Goal: Task Accomplishment & Management: Complete application form

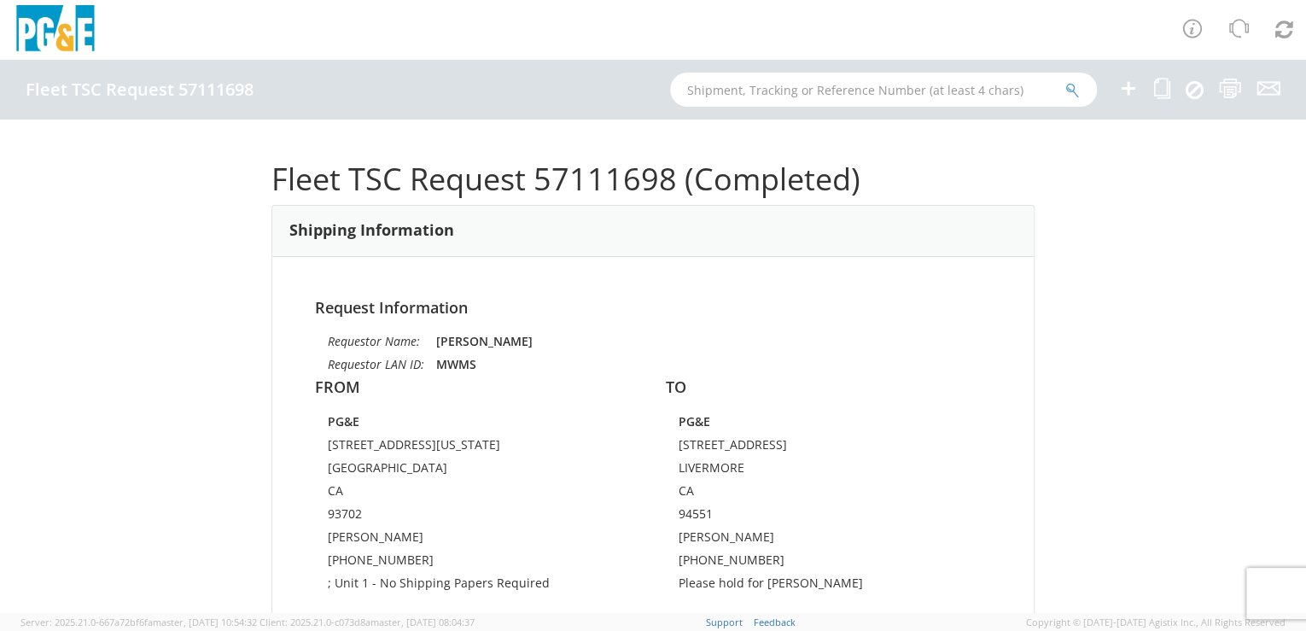
click at [1127, 89] on icon at bounding box center [1128, 88] width 20 height 21
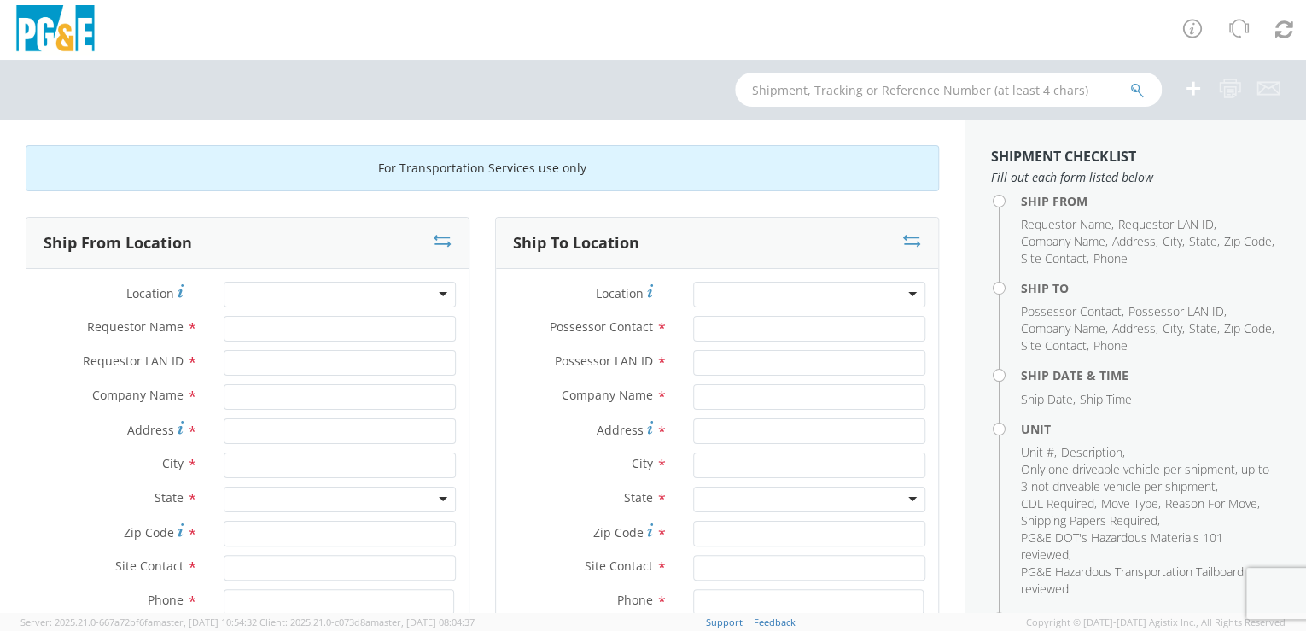
click at [380, 289] on div at bounding box center [340, 295] width 232 height 26
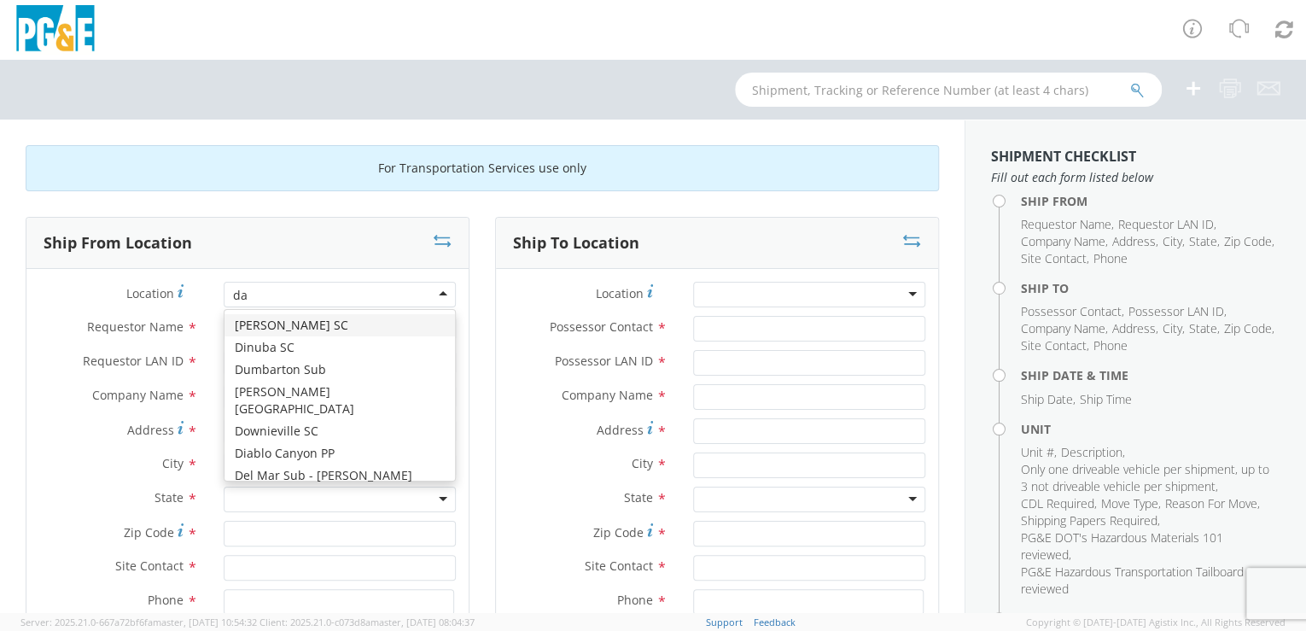
type input "dav"
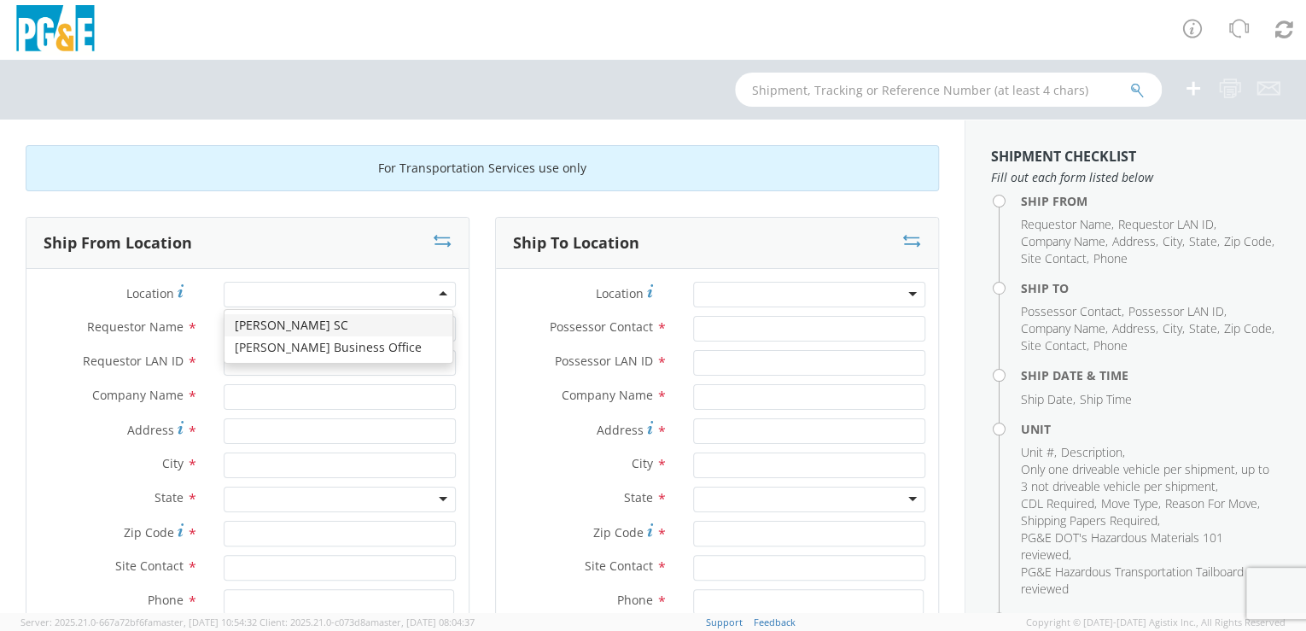
type input "PG&E"
type input "[STREET_ADDRESS]"
type input "[PERSON_NAME]"
type input "95616"
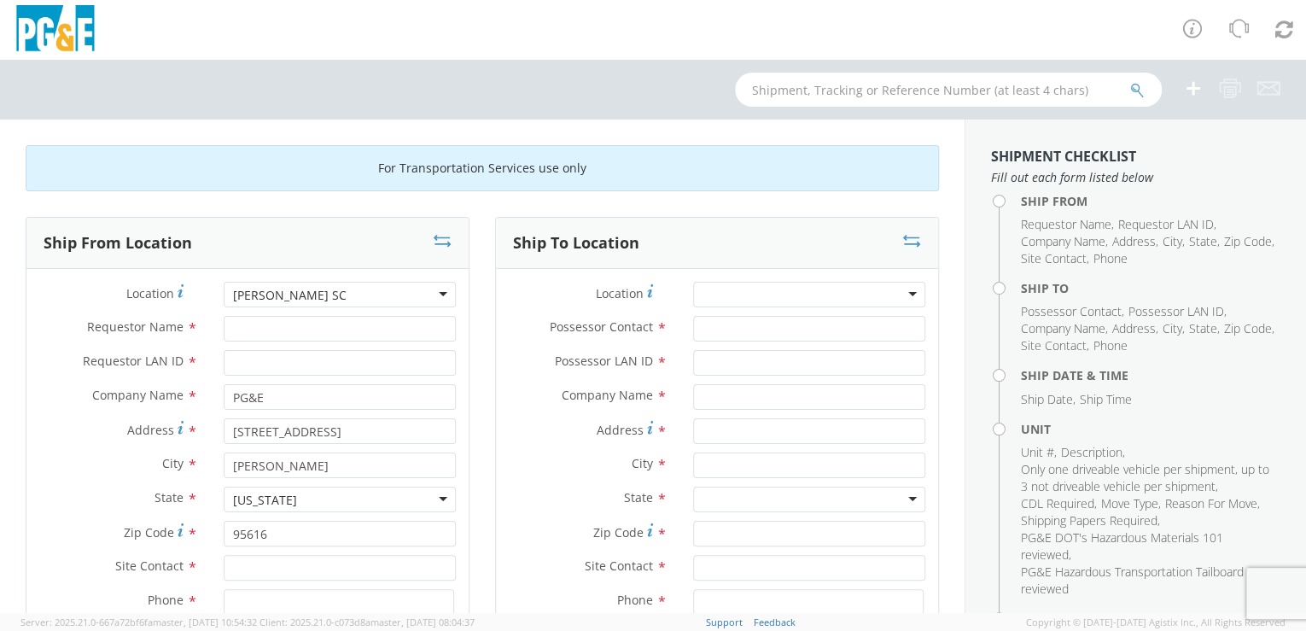
click at [754, 294] on div at bounding box center [809, 295] width 232 height 26
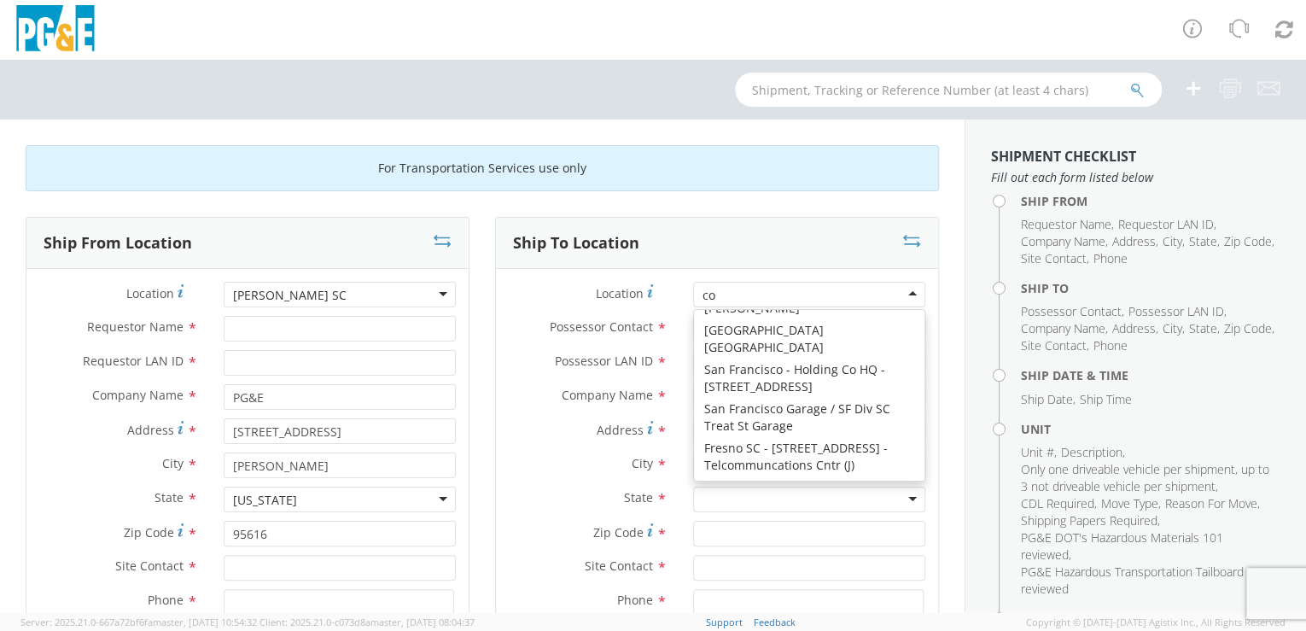
scroll to position [3, 0]
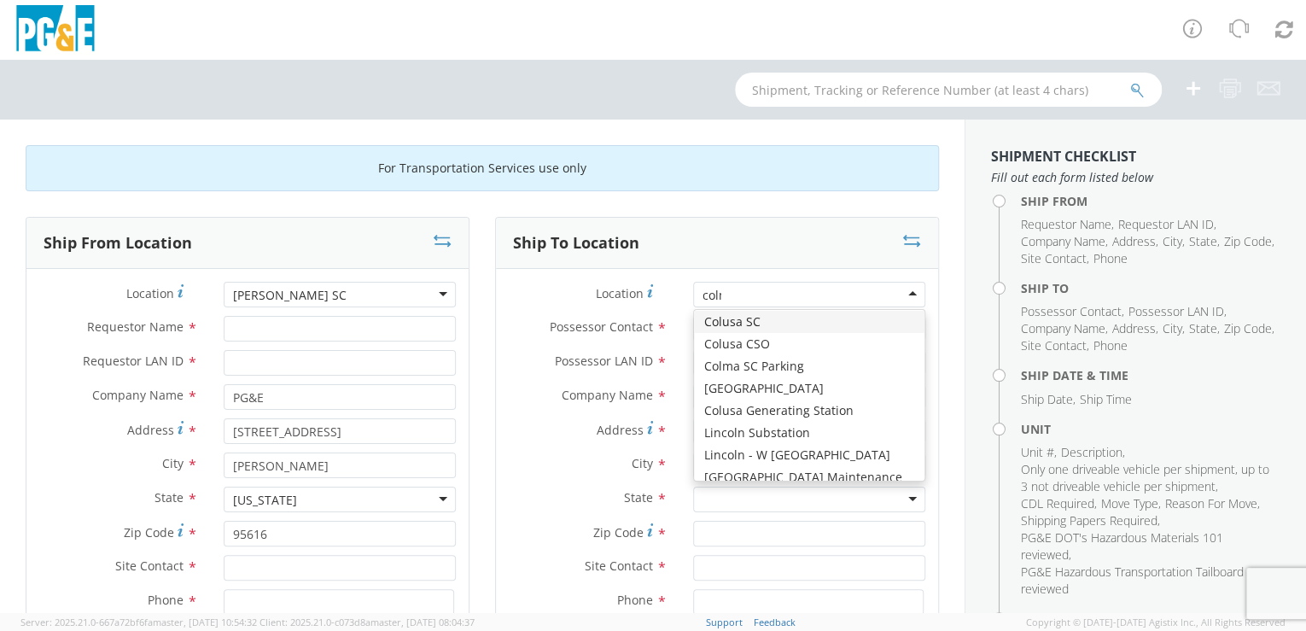
type input "colma"
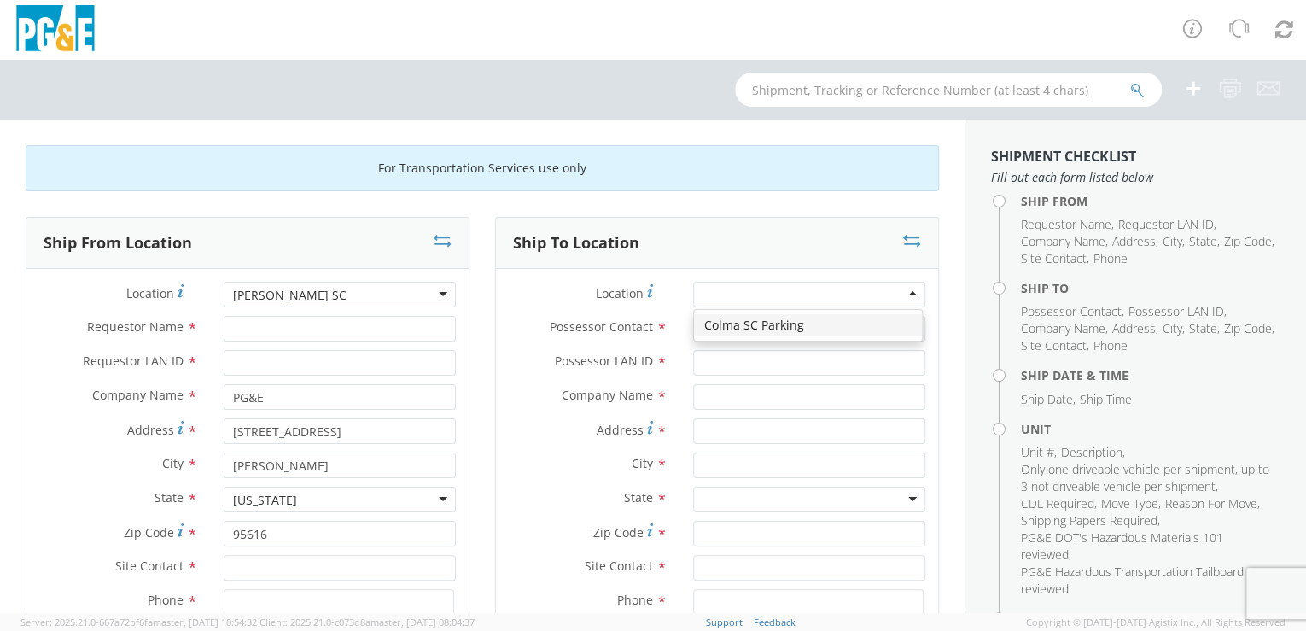
type input "PG&E"
type input "[STREET_ADDRESS]"
type input "Daly CIty"
type input "94015"
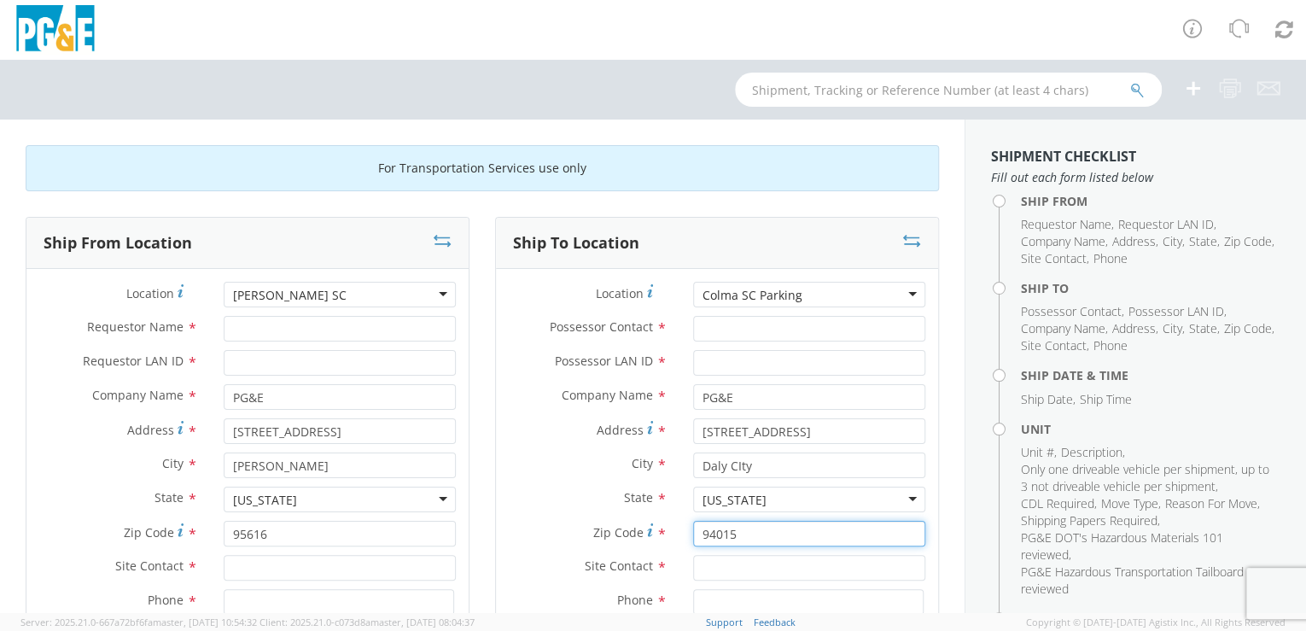
drag, startPoint x: 749, startPoint y: 535, endPoint x: 685, endPoint y: 535, distance: 63.2
click at [693, 535] on input "94015" at bounding box center [809, 534] width 232 height 26
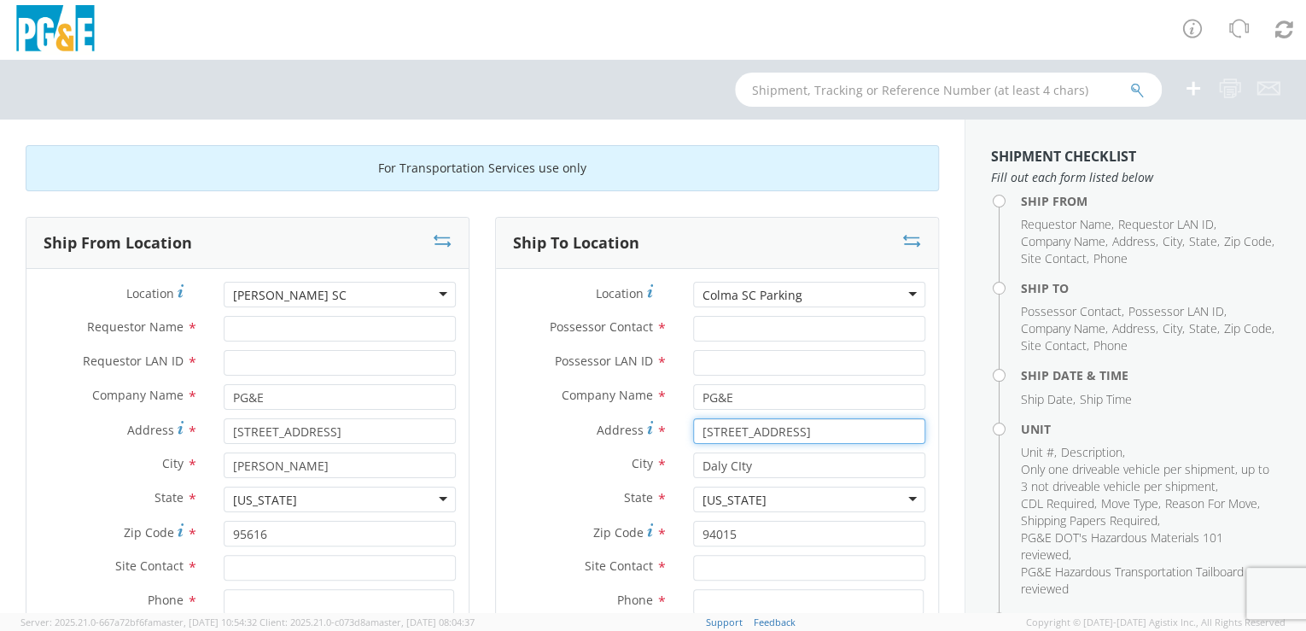
drag, startPoint x: 809, startPoint y: 429, endPoint x: 725, endPoint y: 430, distance: 83.6
click at [725, 430] on input "[STREET_ADDRESS]" at bounding box center [809, 431] width 232 height 26
type input "450 EA"
type input "[STREET_ADDRESS]"
drag, startPoint x: 752, startPoint y: 465, endPoint x: 668, endPoint y: 458, distance: 83.9
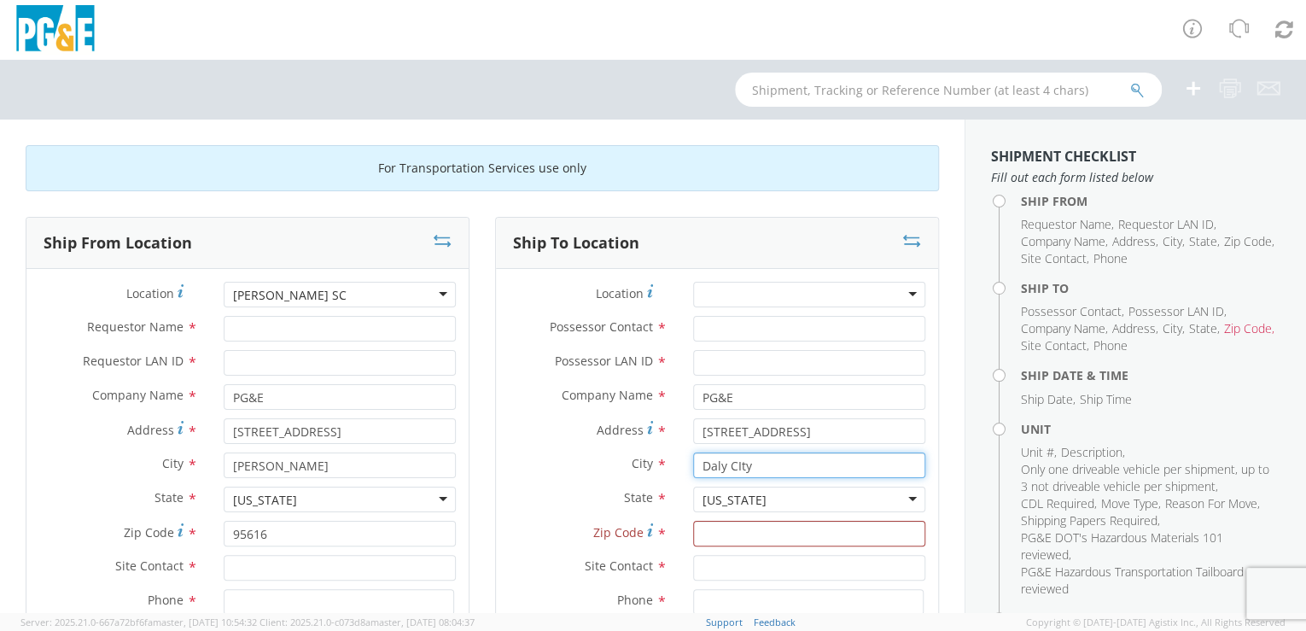
click at [668, 458] on div "City * Daly CIty" at bounding box center [717, 465] width 442 height 26
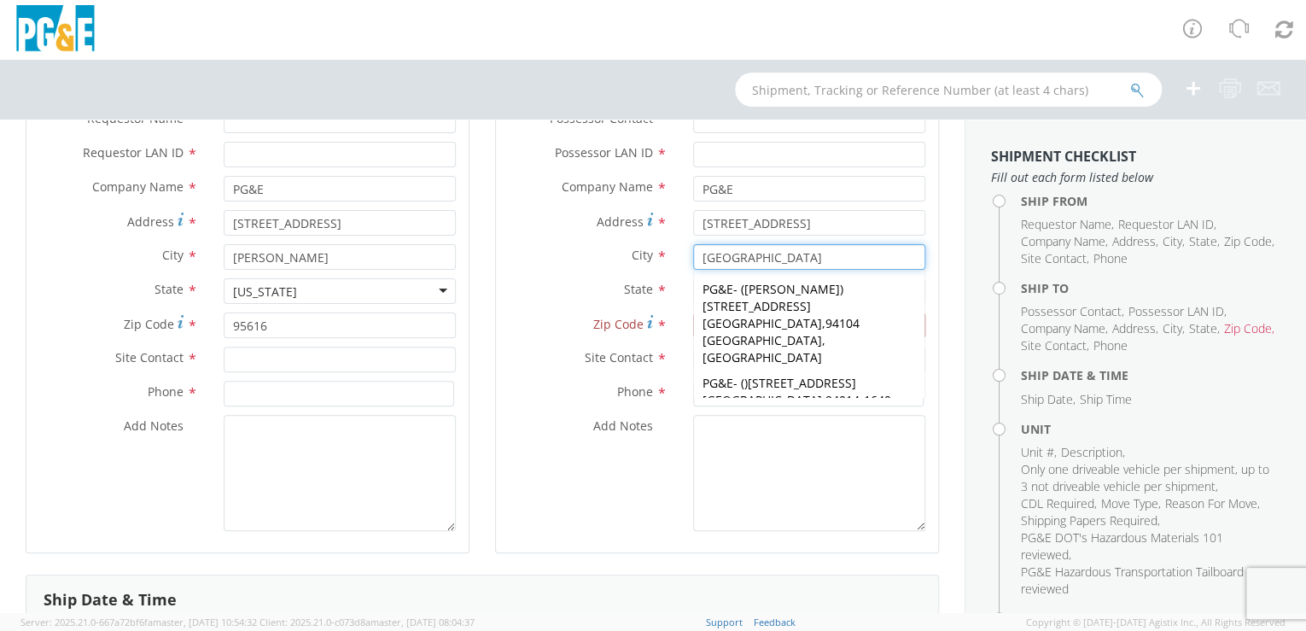
scroll to position [137, 0]
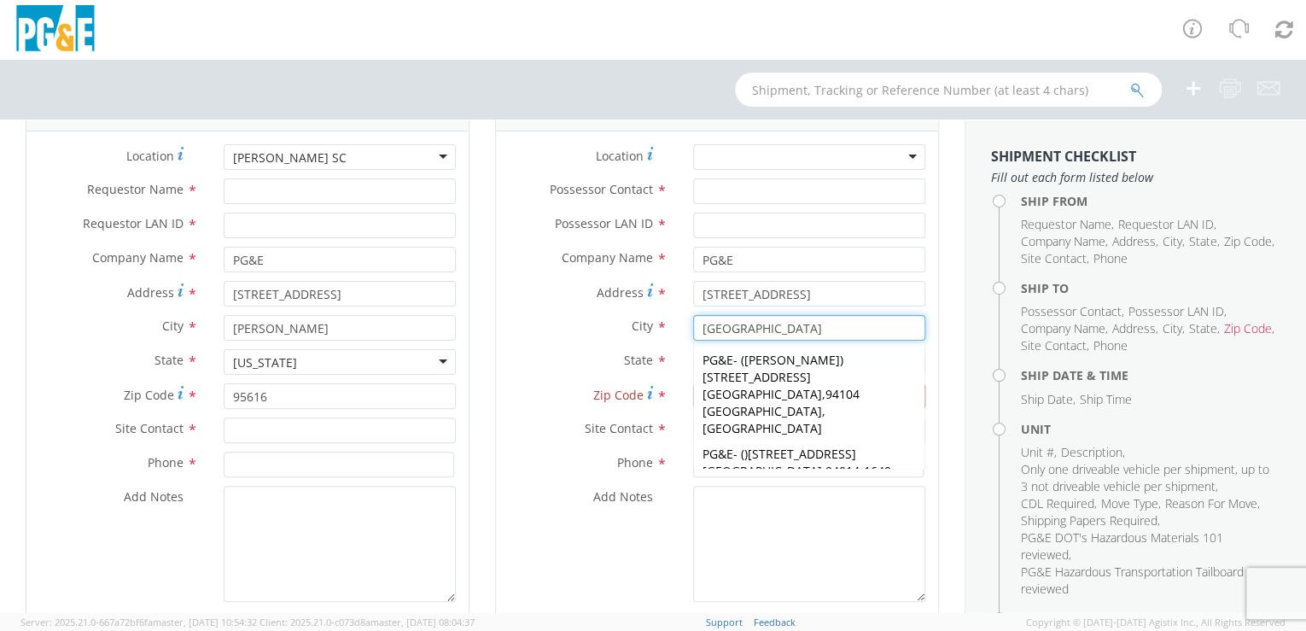
type input "[GEOGRAPHIC_DATA]"
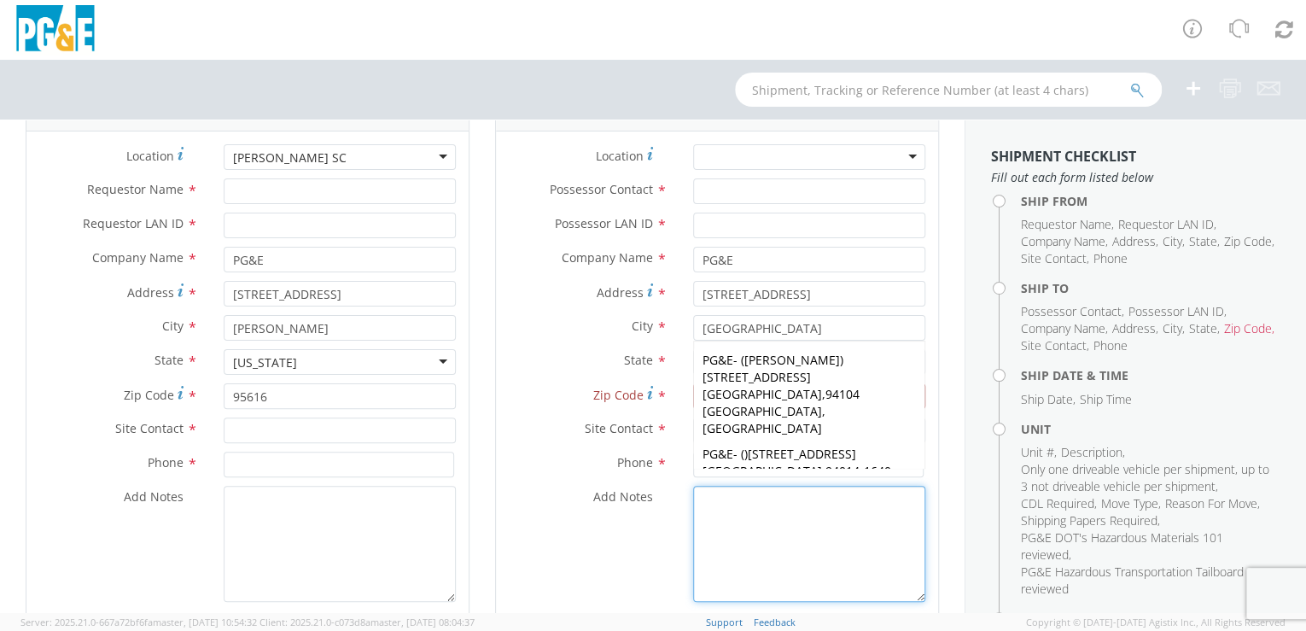
click at [814, 521] on textarea "Add Notes *" at bounding box center [809, 544] width 232 height 116
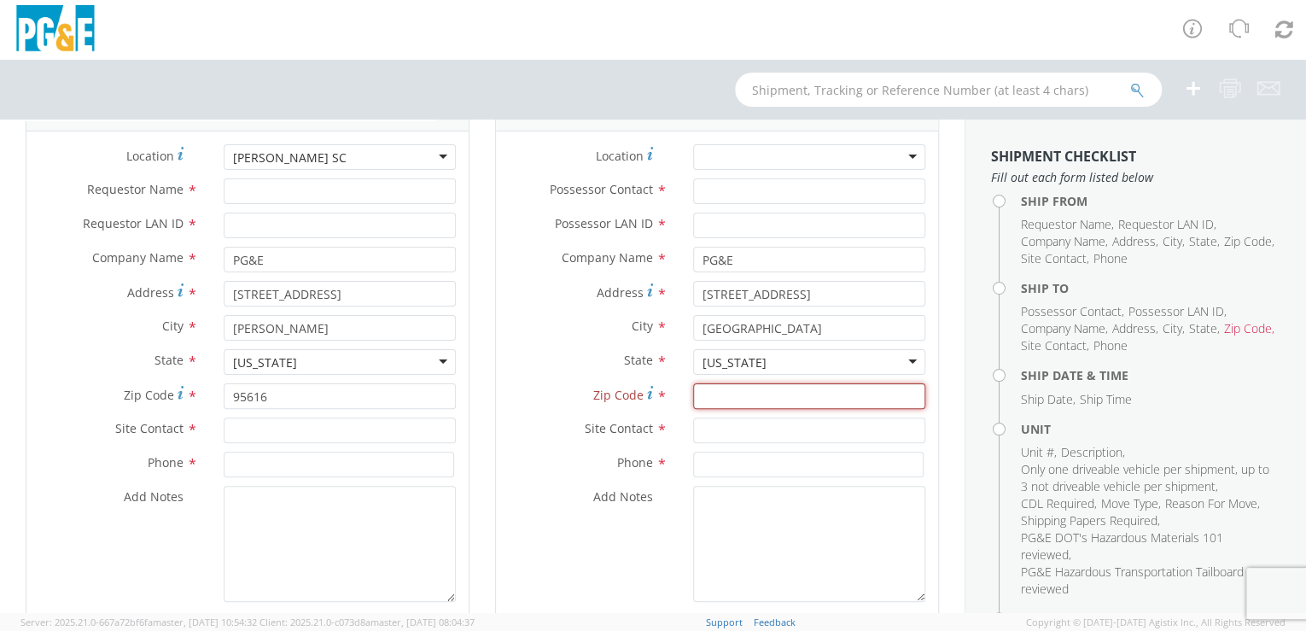
click at [731, 389] on input "Zip Code *" at bounding box center [809, 396] width 232 height 26
paste input "94015"
type input "94015"
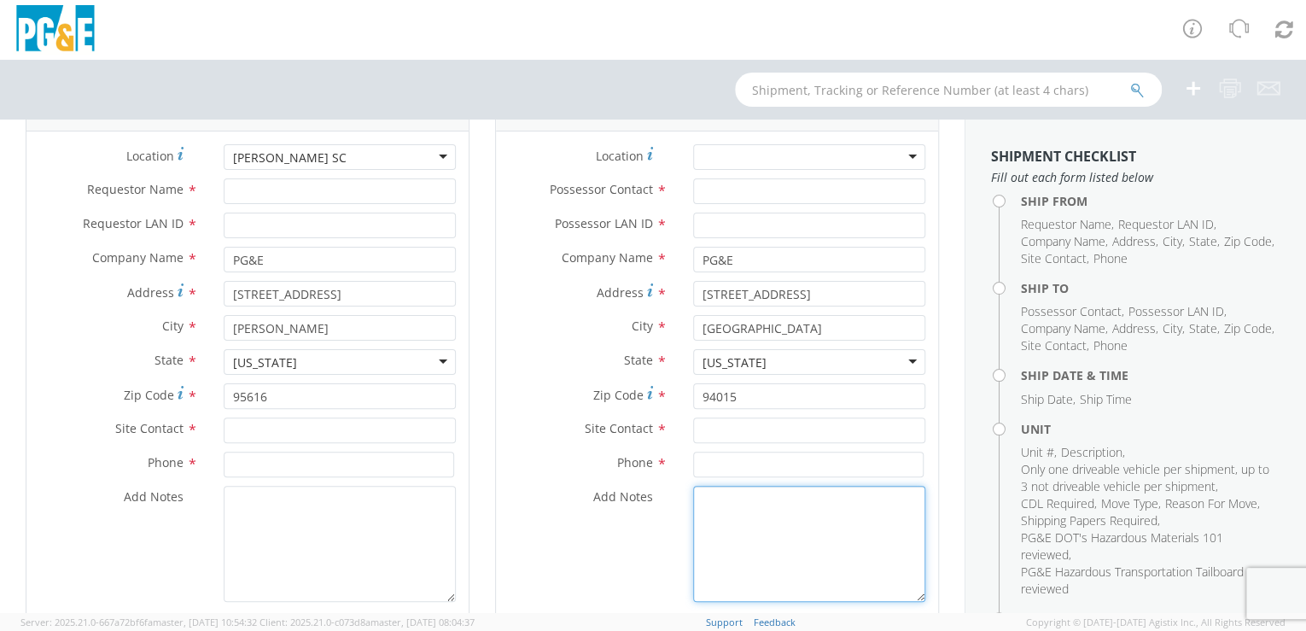
drag, startPoint x: 748, startPoint y: 568, endPoint x: 731, endPoint y: 557, distance: 19.2
click at [748, 566] on textarea "Add Notes *" at bounding box center [809, 544] width 232 height 116
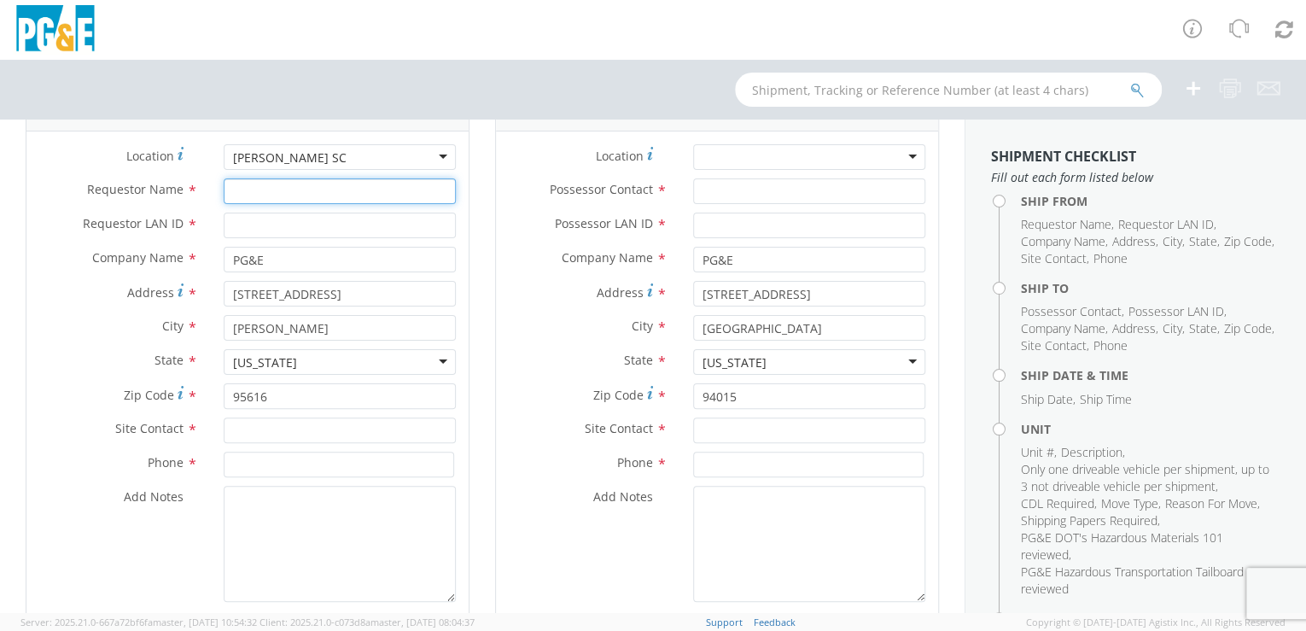
click at [306, 192] on input "Requestor Name *" at bounding box center [340, 191] width 232 height 26
type input "[PERSON_NAME]"
click at [300, 222] on input "Requestor LAN ID *" at bounding box center [340, 226] width 232 height 26
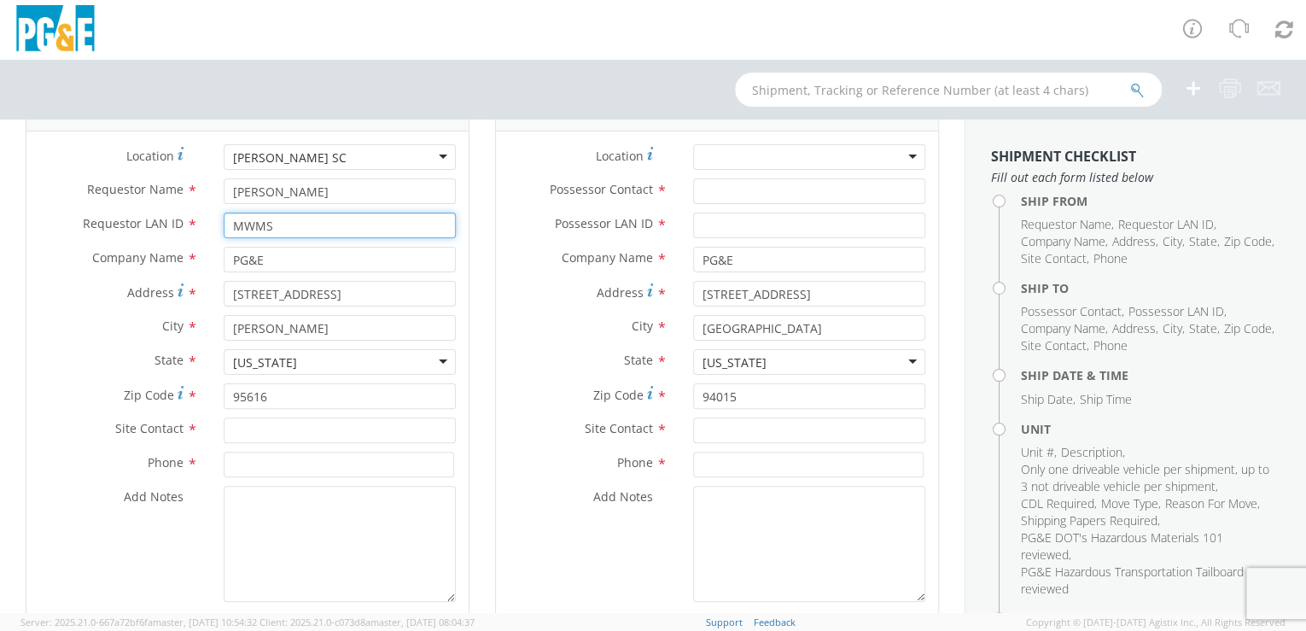
type input "MWMS"
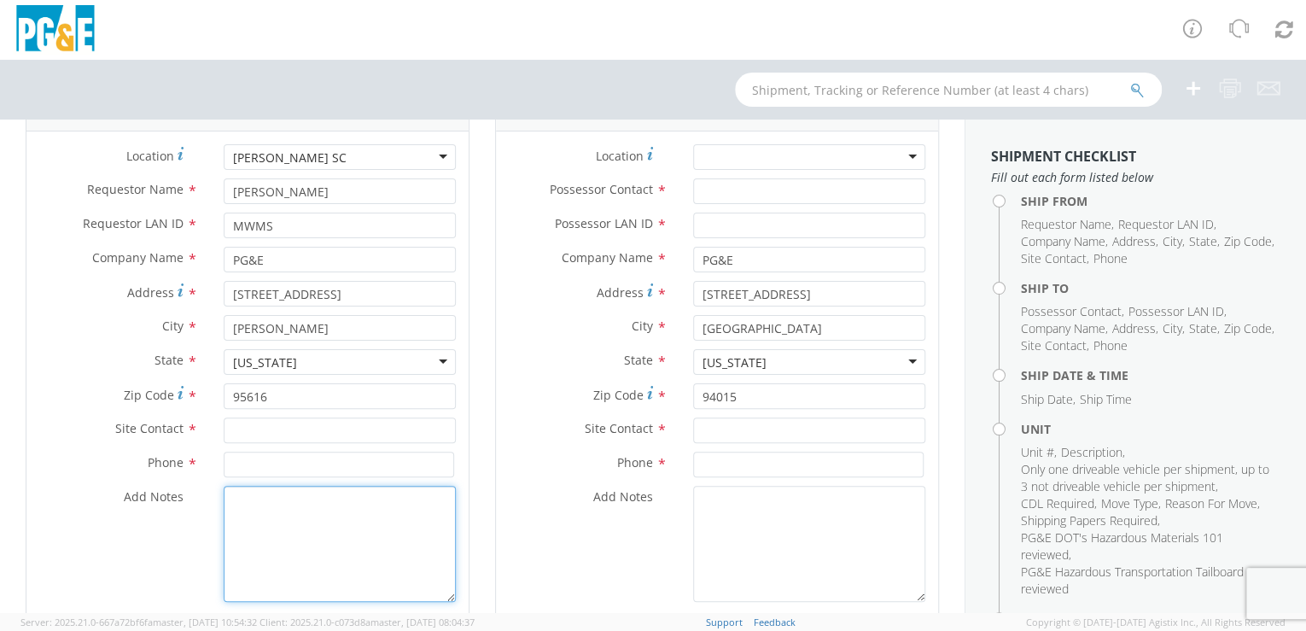
drag, startPoint x: 335, startPoint y: 488, endPoint x: 343, endPoint y: 481, distance: 10.9
click at [335, 489] on textarea "Add Notes *" at bounding box center [340, 544] width 232 height 116
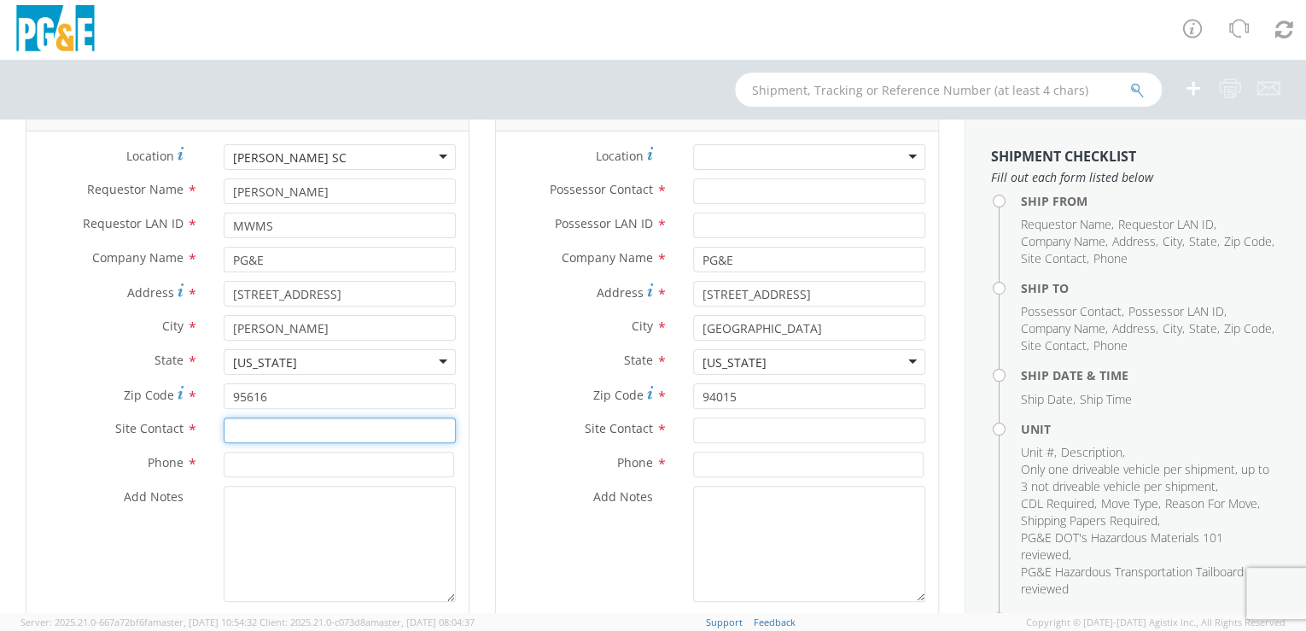
click at [302, 423] on input "text" at bounding box center [340, 430] width 232 height 26
type input "[PERSON_NAME]"
click at [474, 457] on div "Ship From Location Location * [PERSON_NAME] SC [PERSON_NAME] [GEOGRAPHIC_DATA] …" at bounding box center [247, 362] width 469 height 566
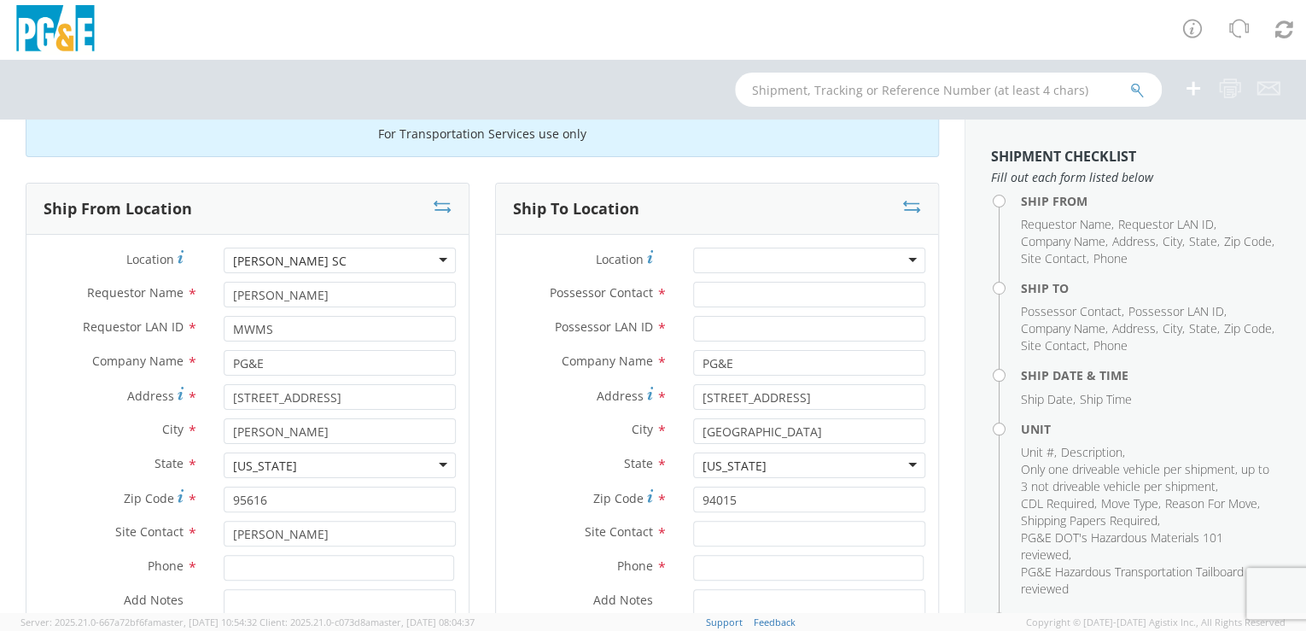
scroll to position [31, 0]
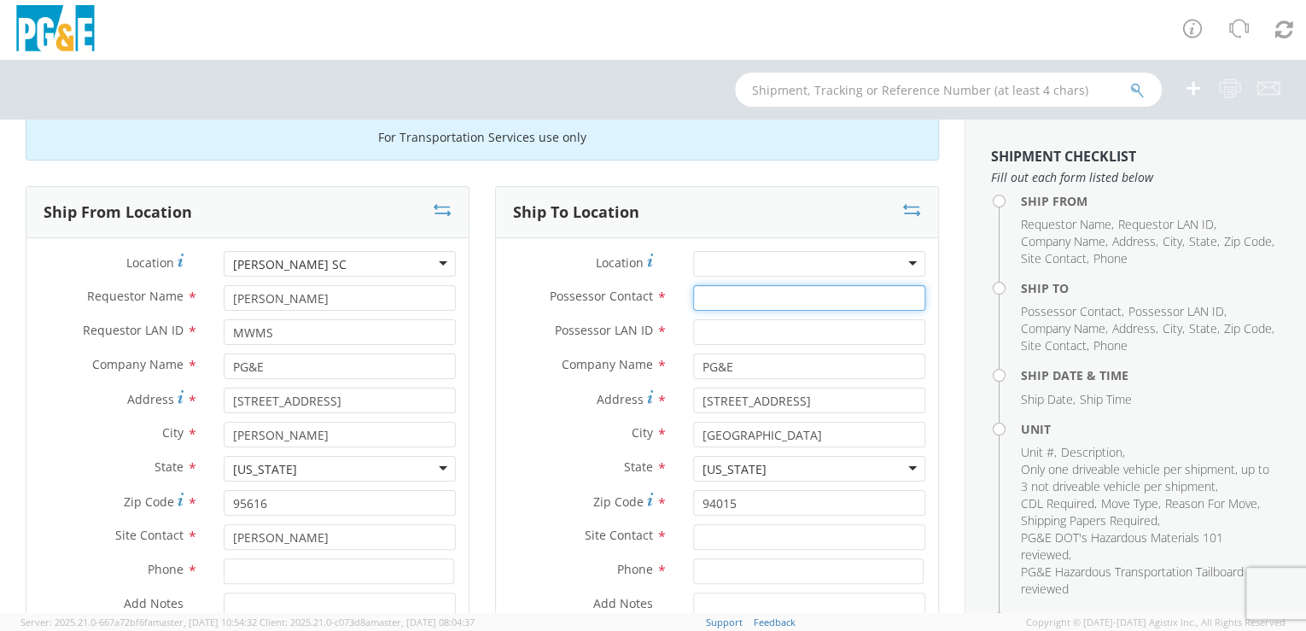
paste input "[PERSON_NAME]"
type input "[PERSON_NAME]"
click at [475, 311] on div "Ship From Location Location * [PERSON_NAME] SC [PERSON_NAME] [GEOGRAPHIC_DATA] …" at bounding box center [247, 469] width 469 height 566
paste input "C2PX"
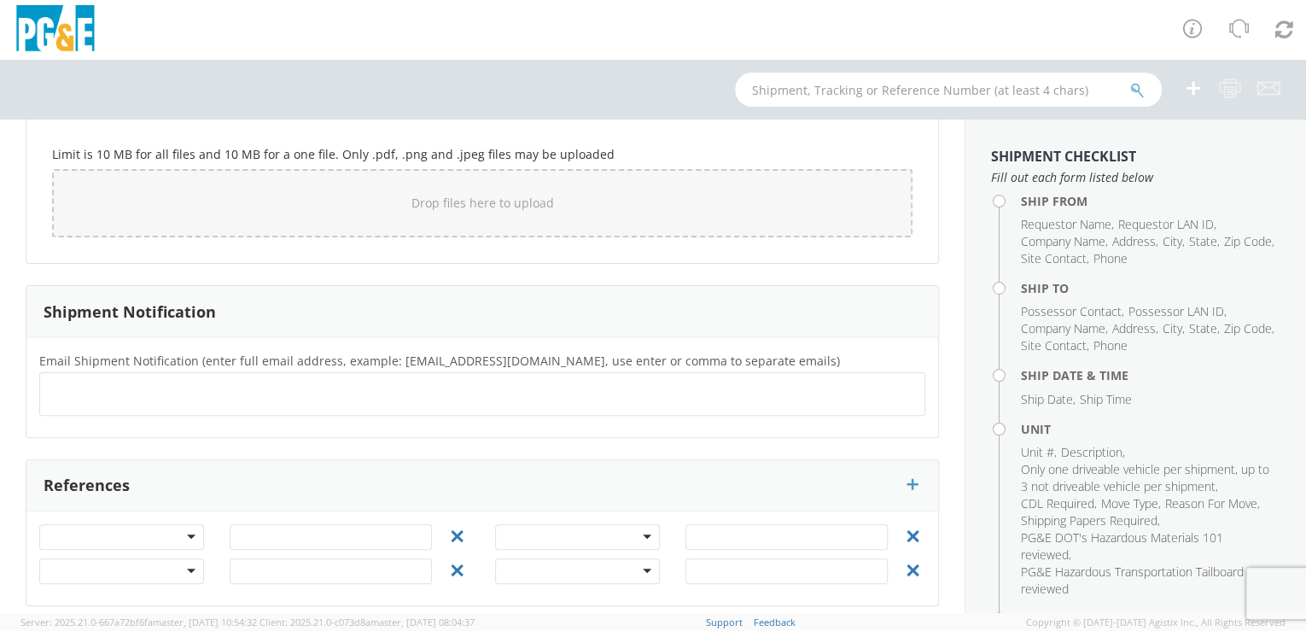
scroll to position [1512, 0]
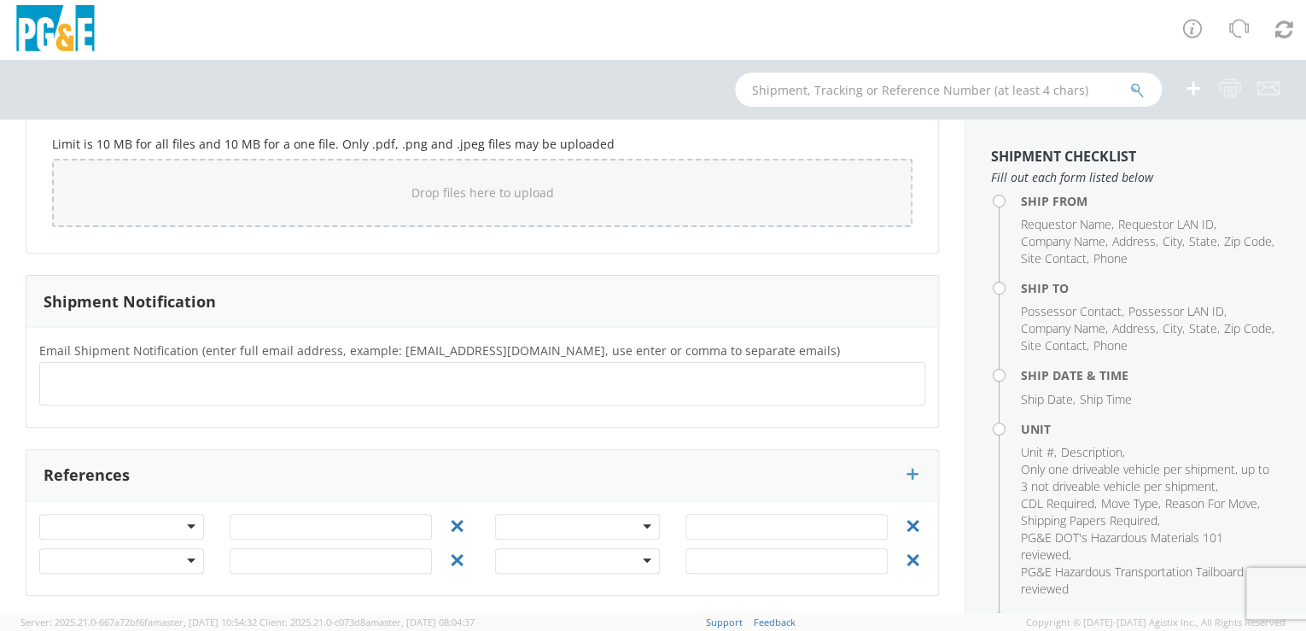
type input "C2PX"
click at [50, 371] on input "text" at bounding box center [112, 383] width 131 height 25
paste input "C2PX"
type input "[EMAIL_ADDRESS][DOMAIN_NAME]"
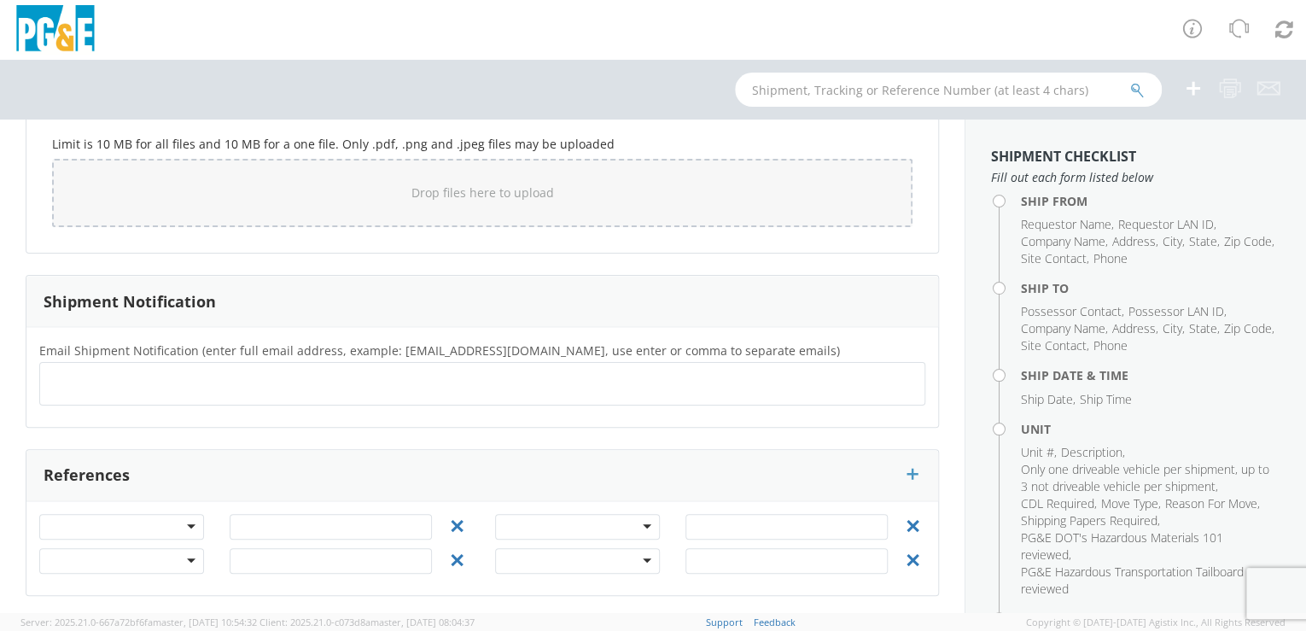
click at [140, 422] on div "Email Shipment Notification (enter full email address, example: [EMAIL_ADDRESS]…" at bounding box center [482, 377] width 912 height 100
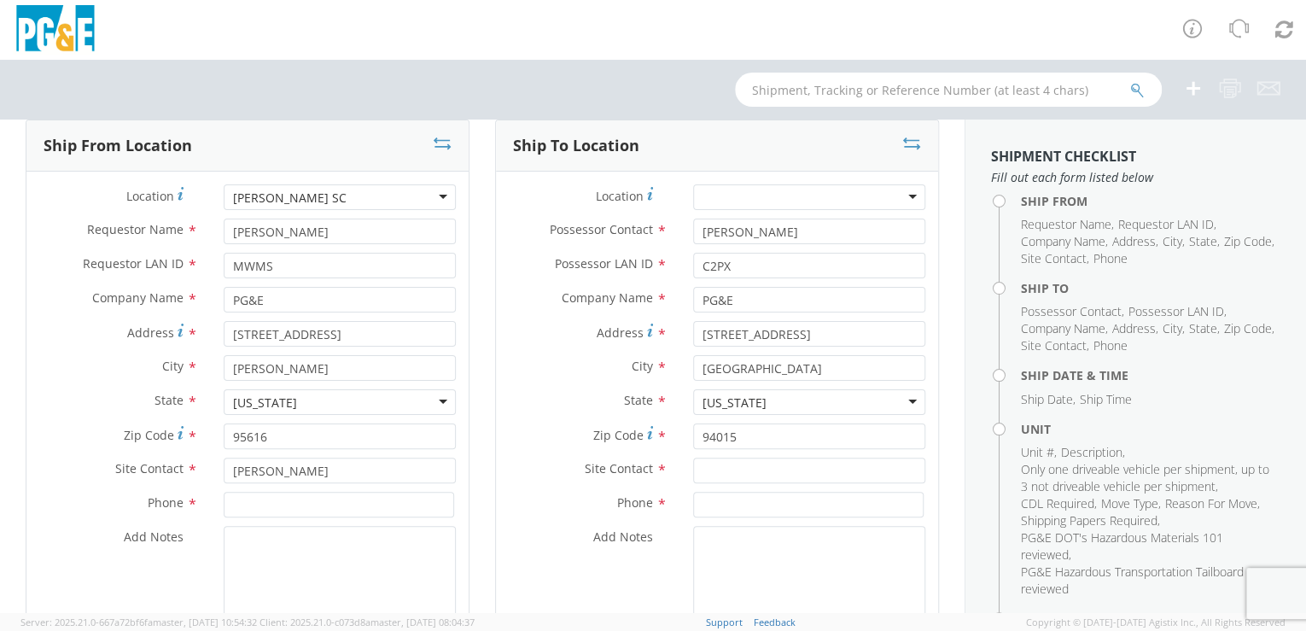
scroll to position [142, 0]
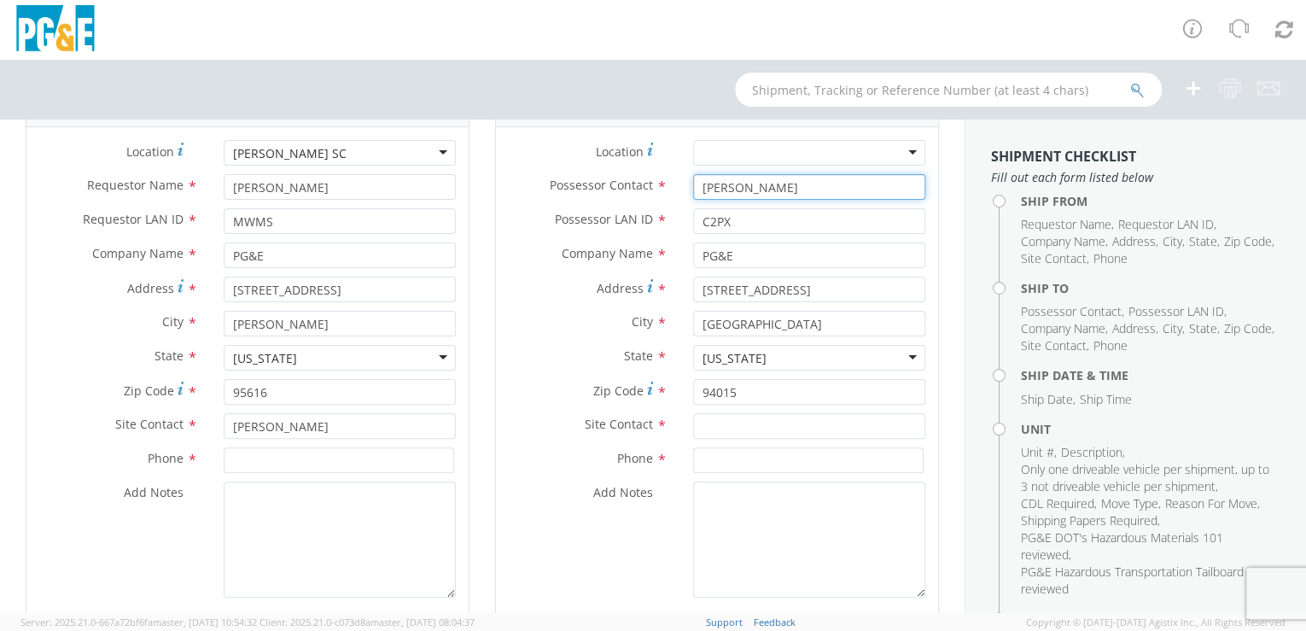
drag, startPoint x: 759, startPoint y: 185, endPoint x: 672, endPoint y: 202, distance: 88.7
click at [672, 202] on div "Possessor Contact * [PERSON_NAME]" at bounding box center [717, 191] width 442 height 34
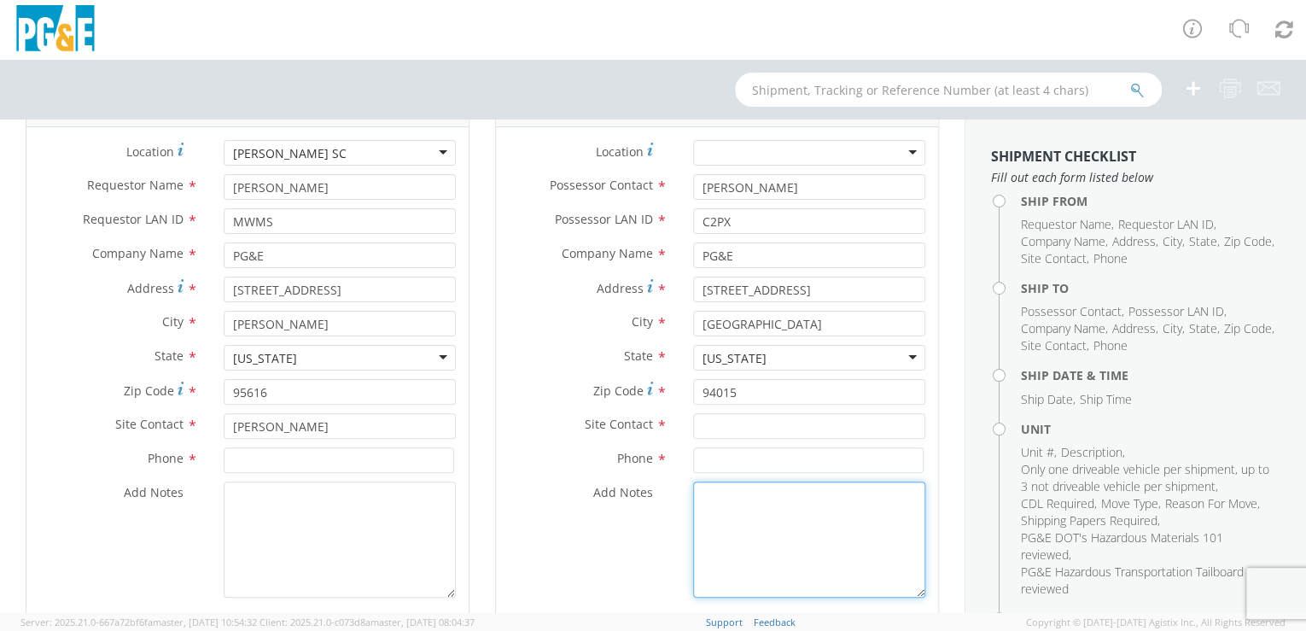
click at [714, 500] on textarea "Add Notes *" at bounding box center [809, 539] width 232 height 116
paste textarea "[PERSON_NAME]"
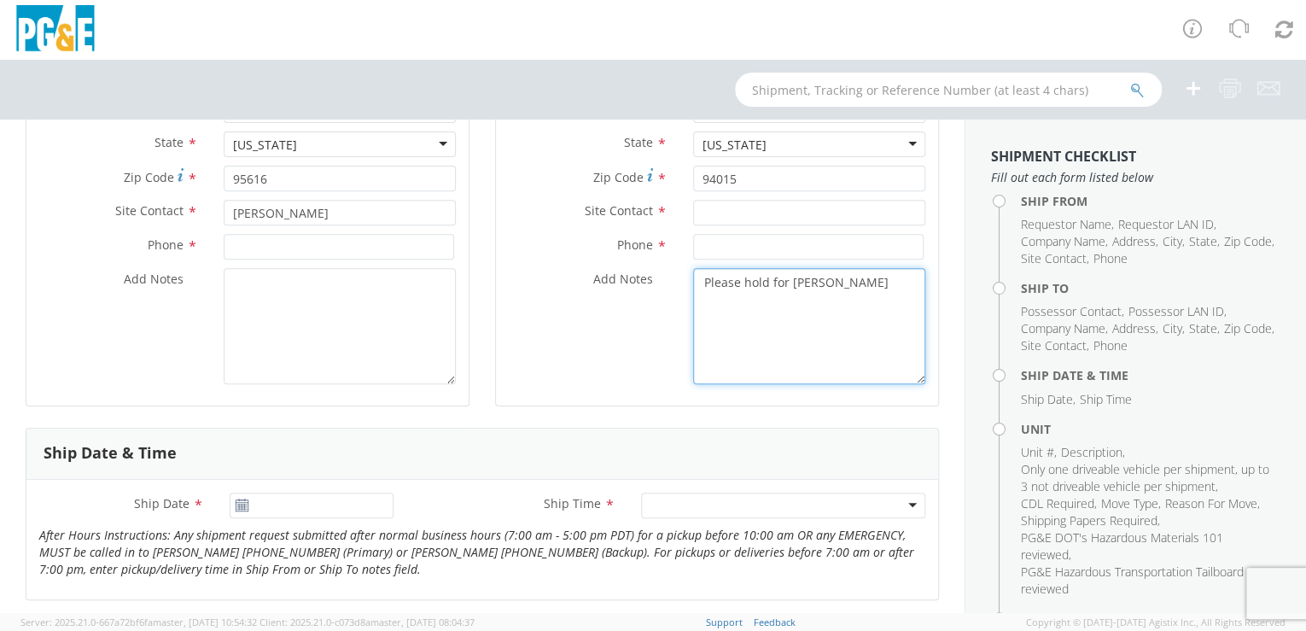
scroll to position [592, 0]
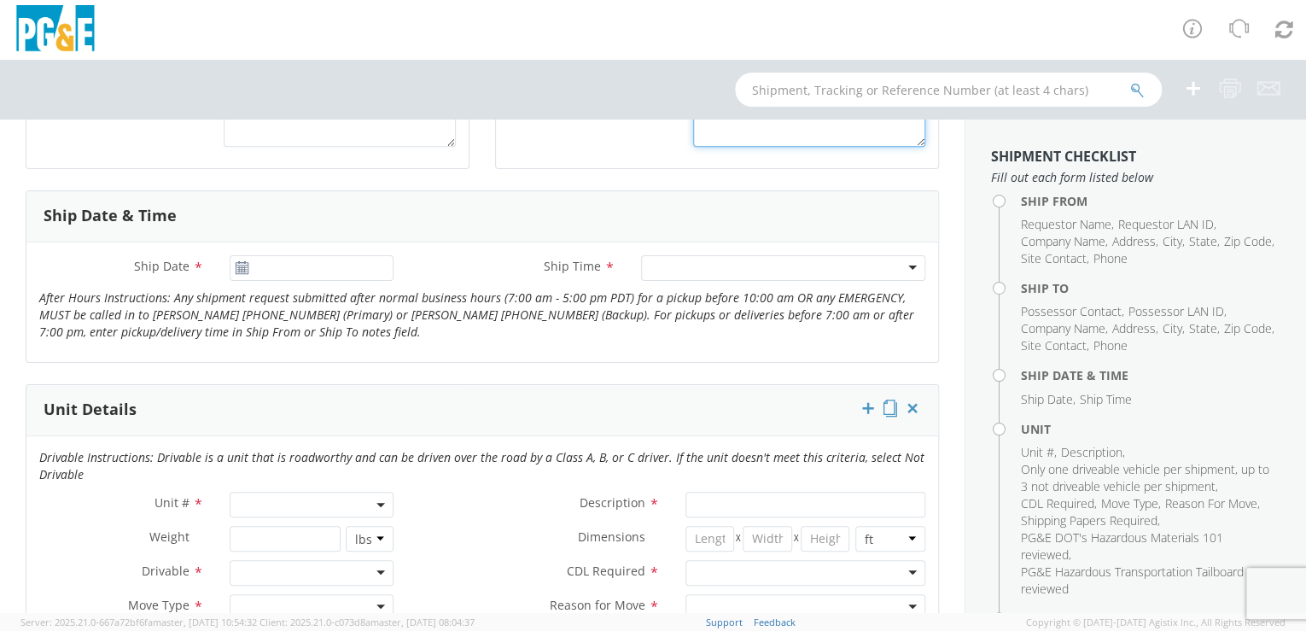
type textarea "Please hold for [PERSON_NAME]"
click at [287, 272] on input "[DATE]" at bounding box center [312, 268] width 165 height 26
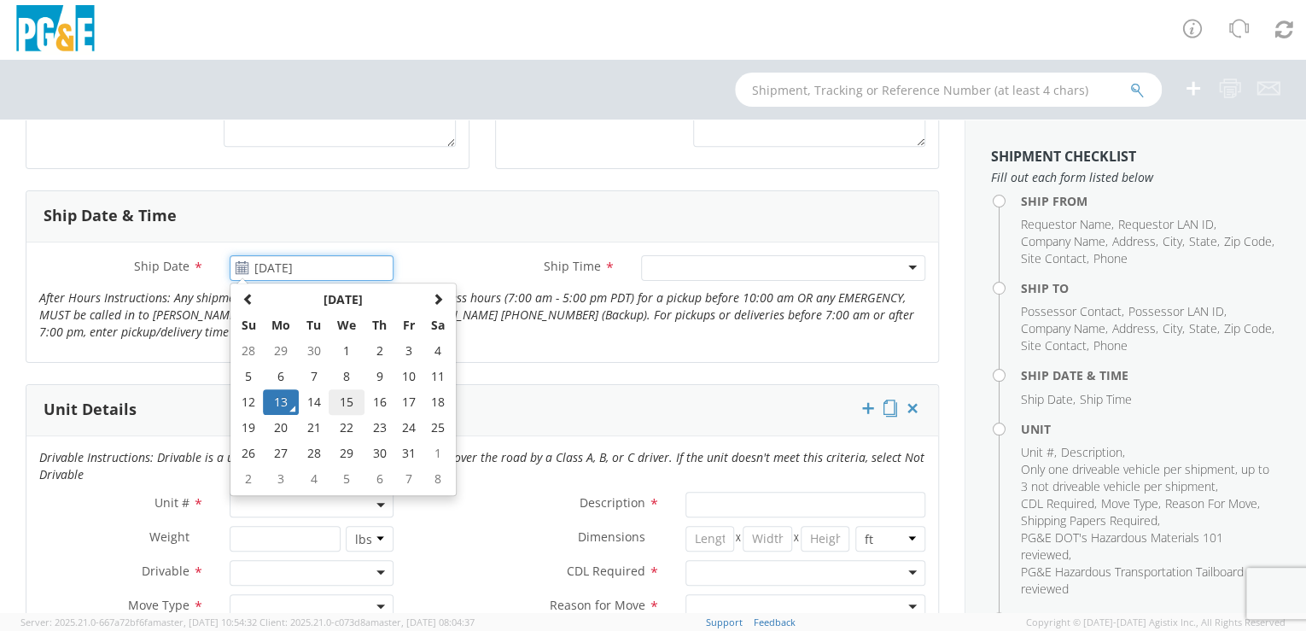
click at [343, 398] on td "15" at bounding box center [347, 402] width 36 height 26
type input "[DATE]"
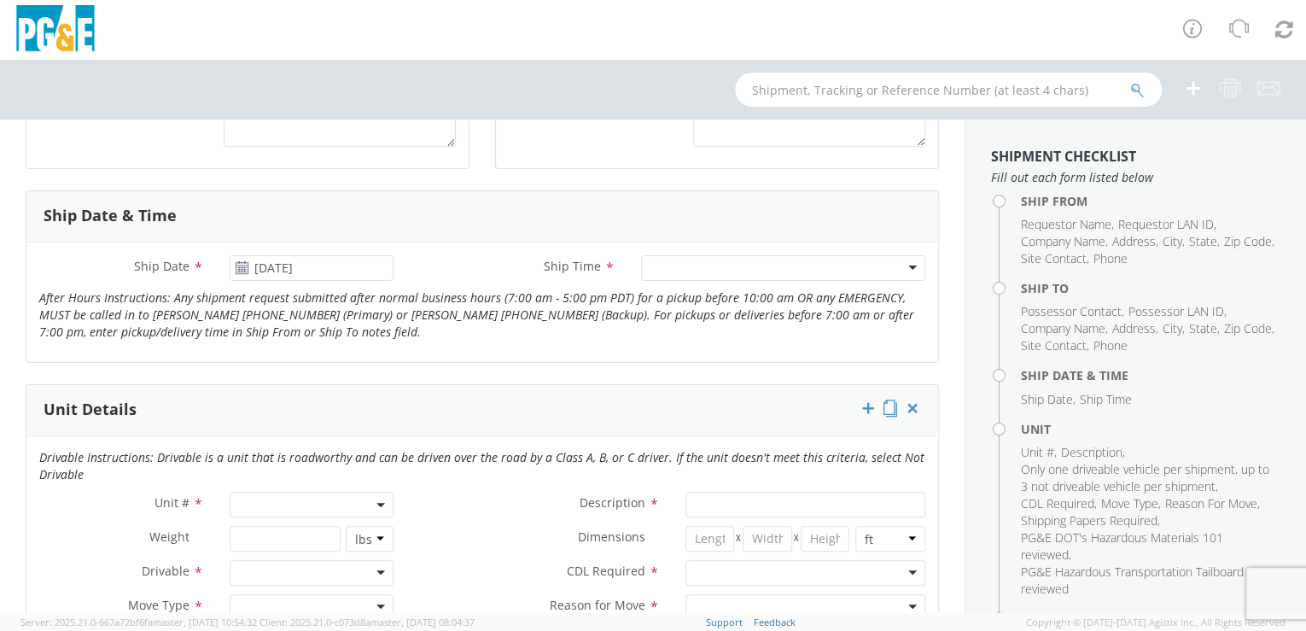
click at [801, 269] on div at bounding box center [783, 268] width 284 height 26
click at [294, 499] on span at bounding box center [312, 505] width 165 height 26
click at [299, 544] on span at bounding box center [310, 532] width 160 height 32
click at [277, 526] on input "search" at bounding box center [311, 533] width 154 height 26
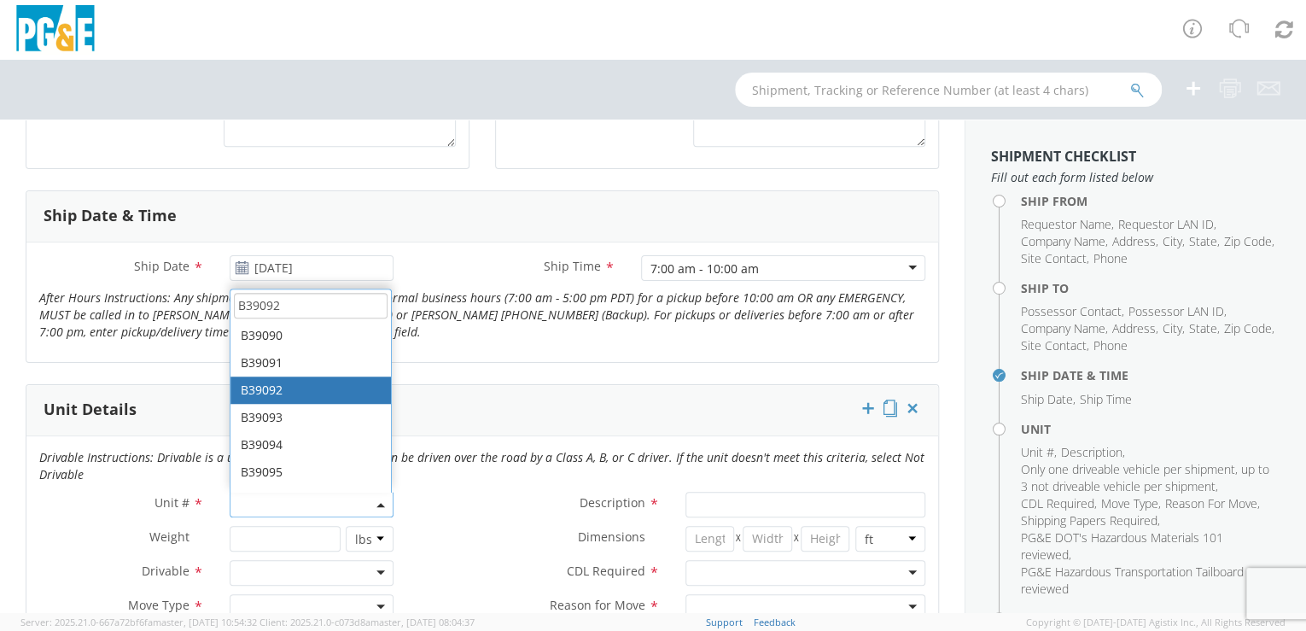
type input "B39092"
type input "TRAILER; FLAT OR TILT BED 40K"
type input "17400"
select select "B39092"
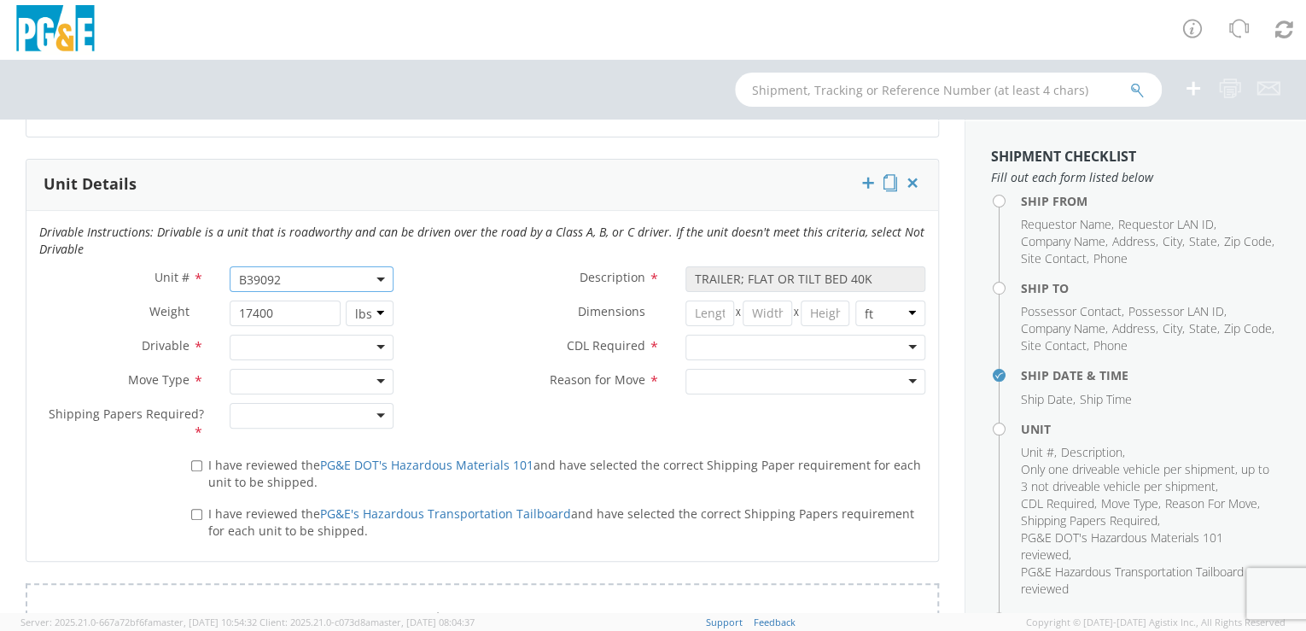
scroll to position [830, 0]
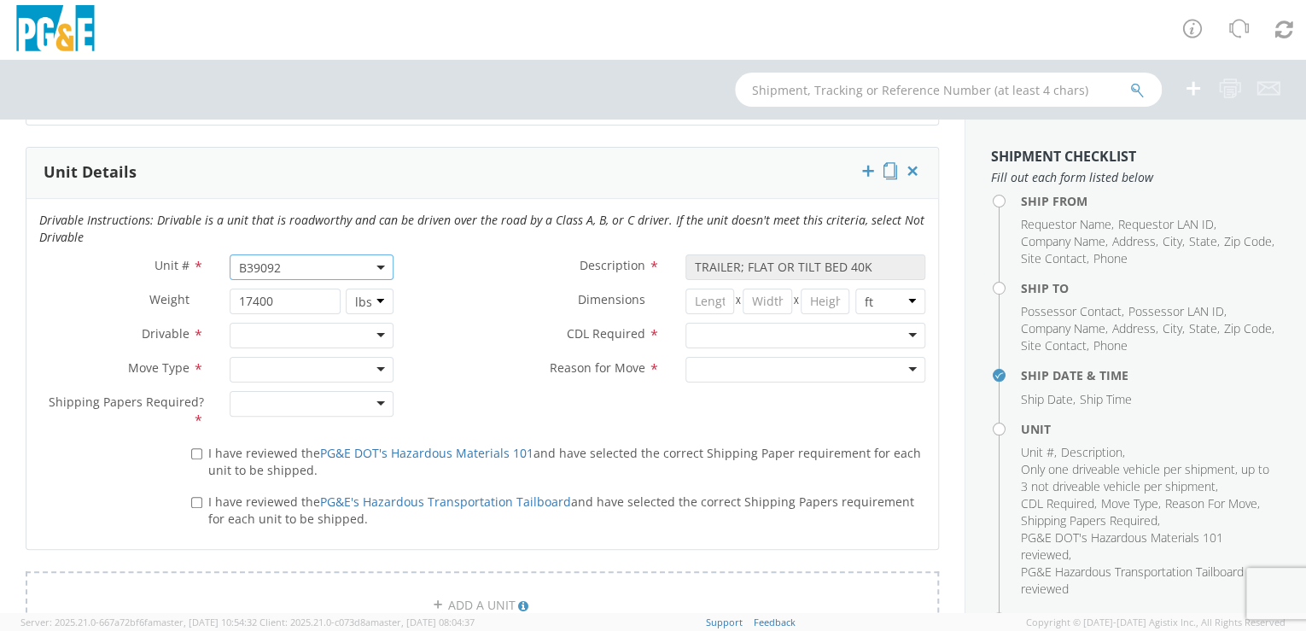
click at [376, 334] on div at bounding box center [312, 336] width 165 height 26
click at [375, 365] on div at bounding box center [312, 370] width 165 height 26
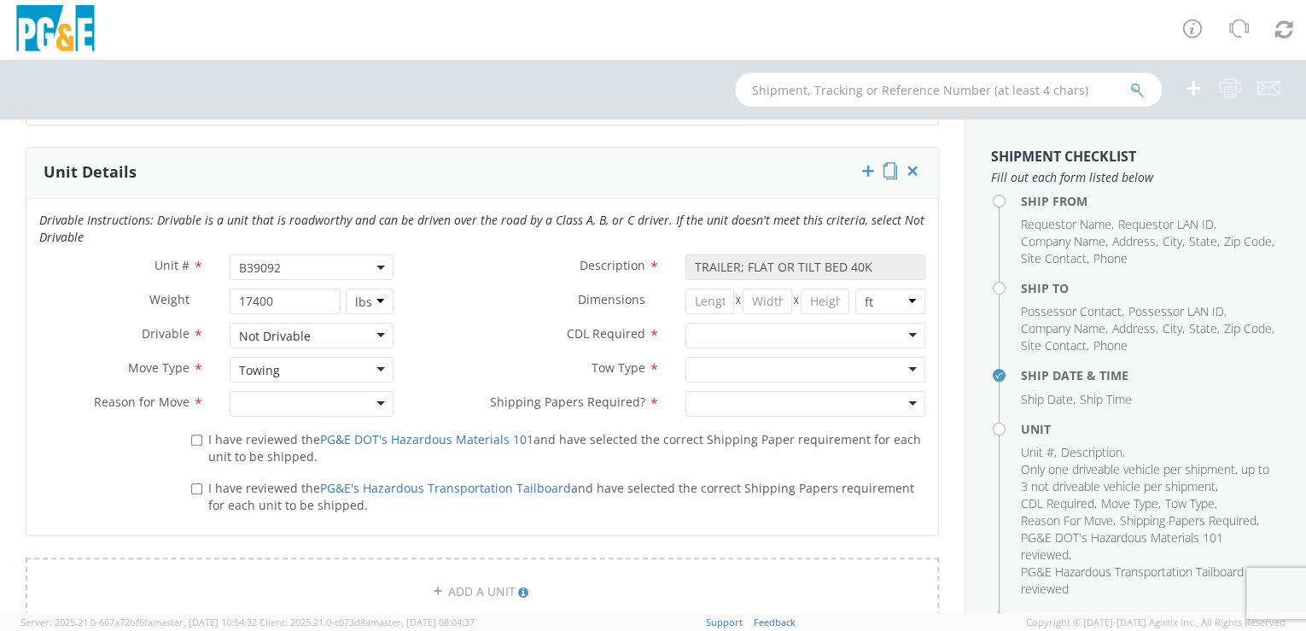
click at [374, 405] on div at bounding box center [312, 404] width 165 height 26
drag, startPoint x: 314, startPoint y: 453, endPoint x: 305, endPoint y: 454, distance: 9.4
drag, startPoint x: 196, startPoint y: 436, endPoint x: 201, endPoint y: 451, distance: 15.4
click at [197, 438] on input "I have reviewed the PG&E DOT's Hazardous Materials 101 and have selected the co…" at bounding box center [196, 439] width 11 height 11
checkbox input "true"
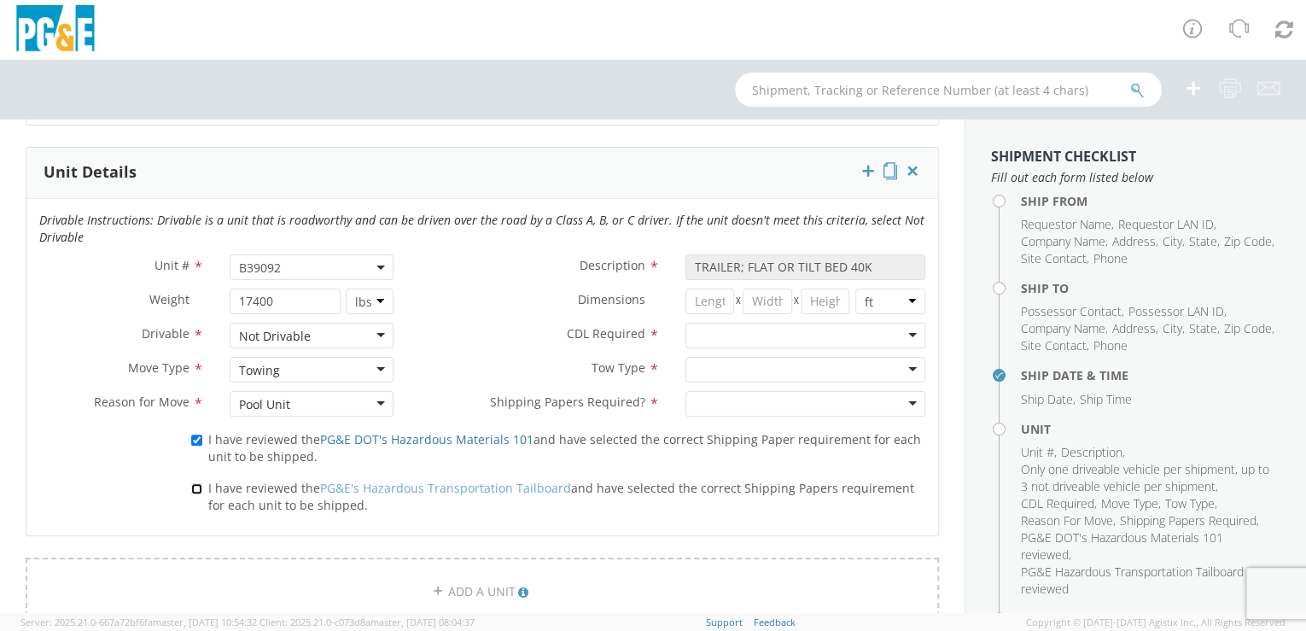
drag, startPoint x: 195, startPoint y: 486, endPoint x: 355, endPoint y: 482, distance: 160.5
click at [199, 486] on input "I have reviewed the PG&E's Hazardous Transportation Tailboard and have selected…" at bounding box center [196, 488] width 11 height 11
checkbox input "true"
click at [904, 335] on div at bounding box center [805, 336] width 241 height 26
click at [904, 365] on div at bounding box center [805, 370] width 241 height 26
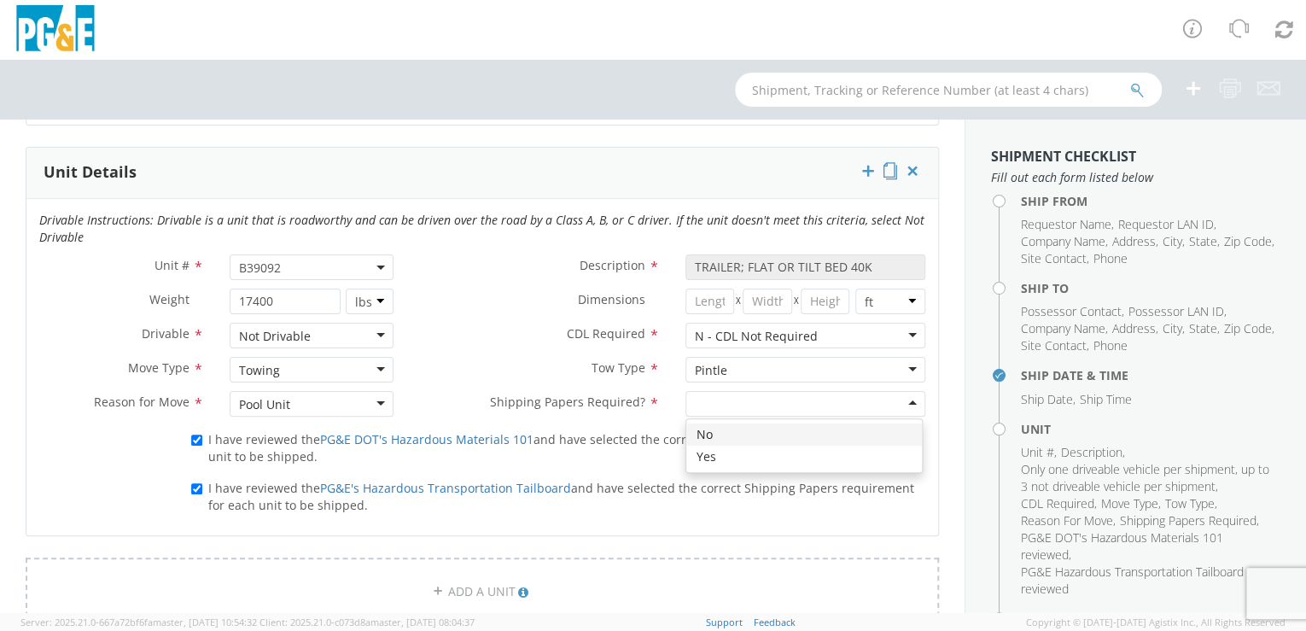
click at [899, 403] on div at bounding box center [805, 404] width 241 height 26
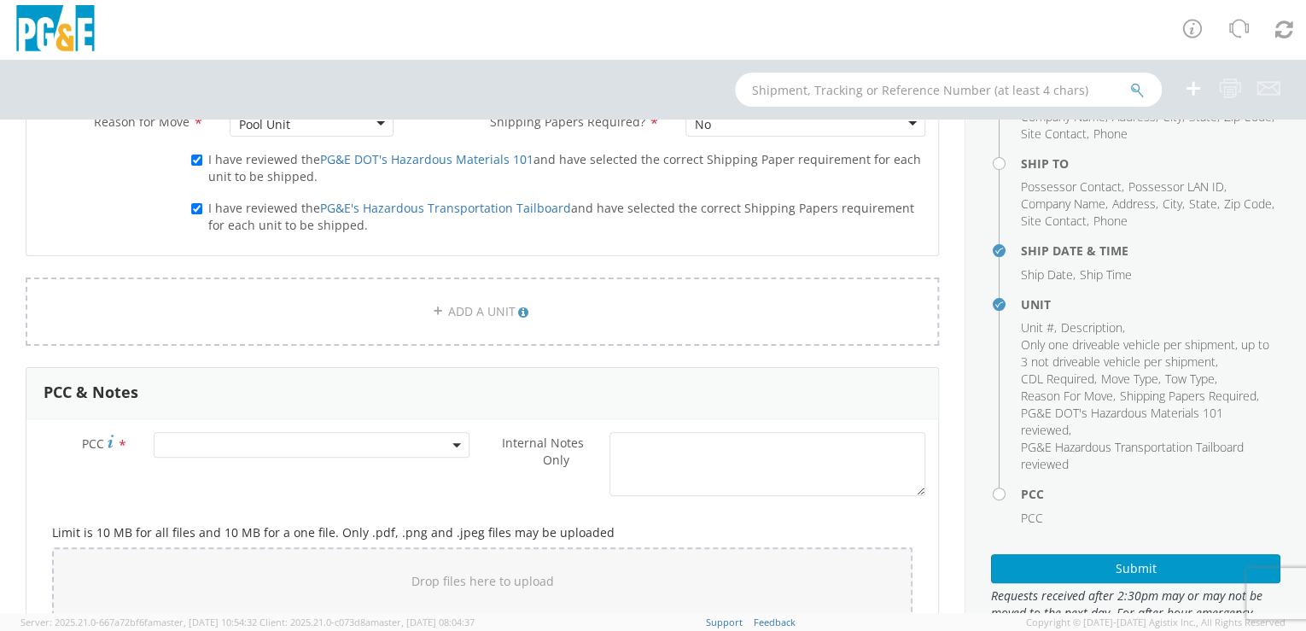
scroll to position [1226, 0]
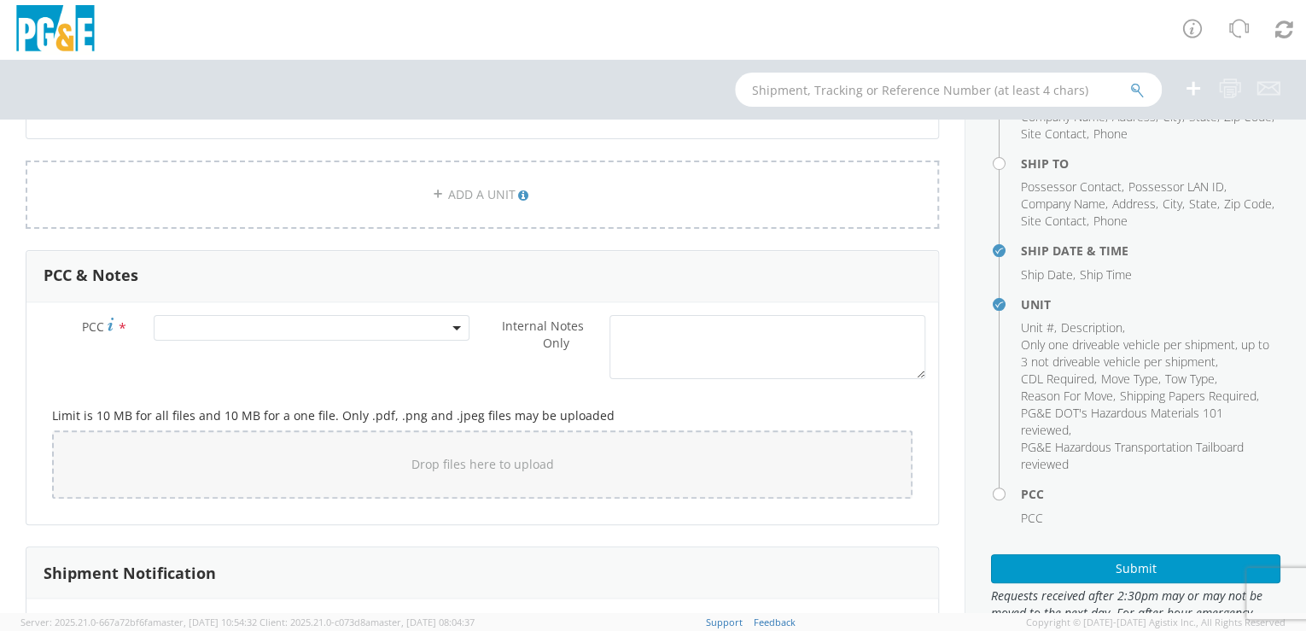
click at [260, 321] on span at bounding box center [312, 328] width 317 height 26
click at [220, 352] on input "number" at bounding box center [310, 356] width 304 height 26
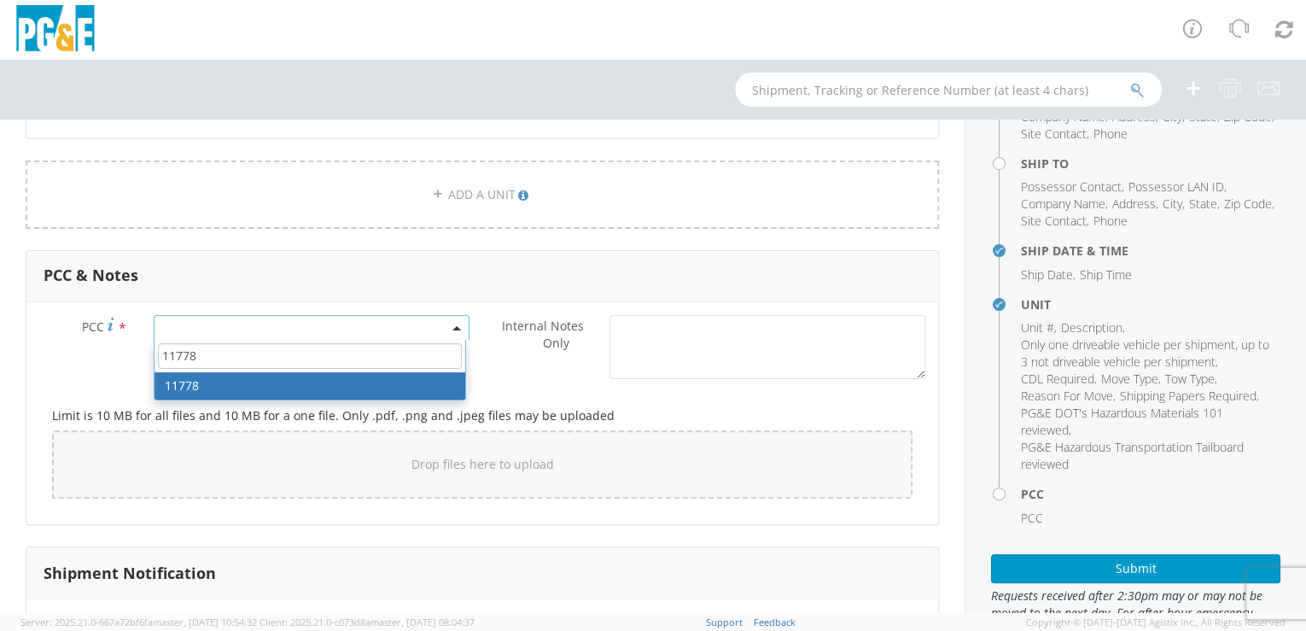
type input "11778"
select select "11778"
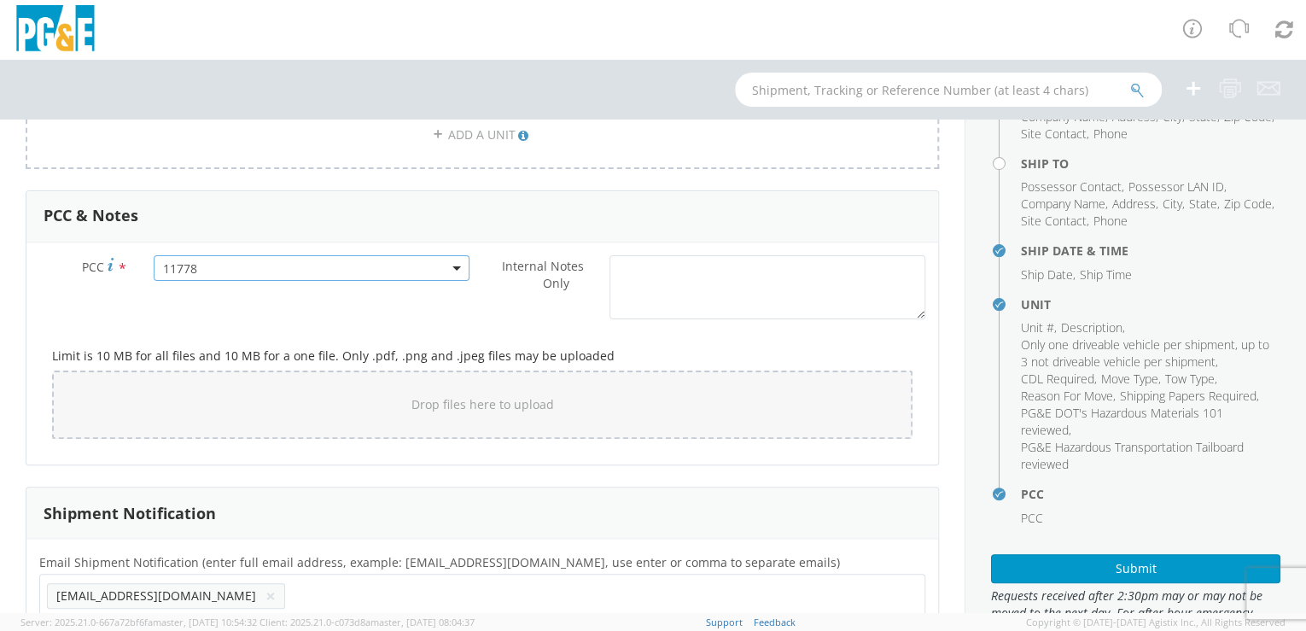
scroll to position [1289, 0]
click at [411, 422] on div "Drop files here to upload" at bounding box center [482, 402] width 860 height 68
type input "C:\fakepath\B39092.jpg"
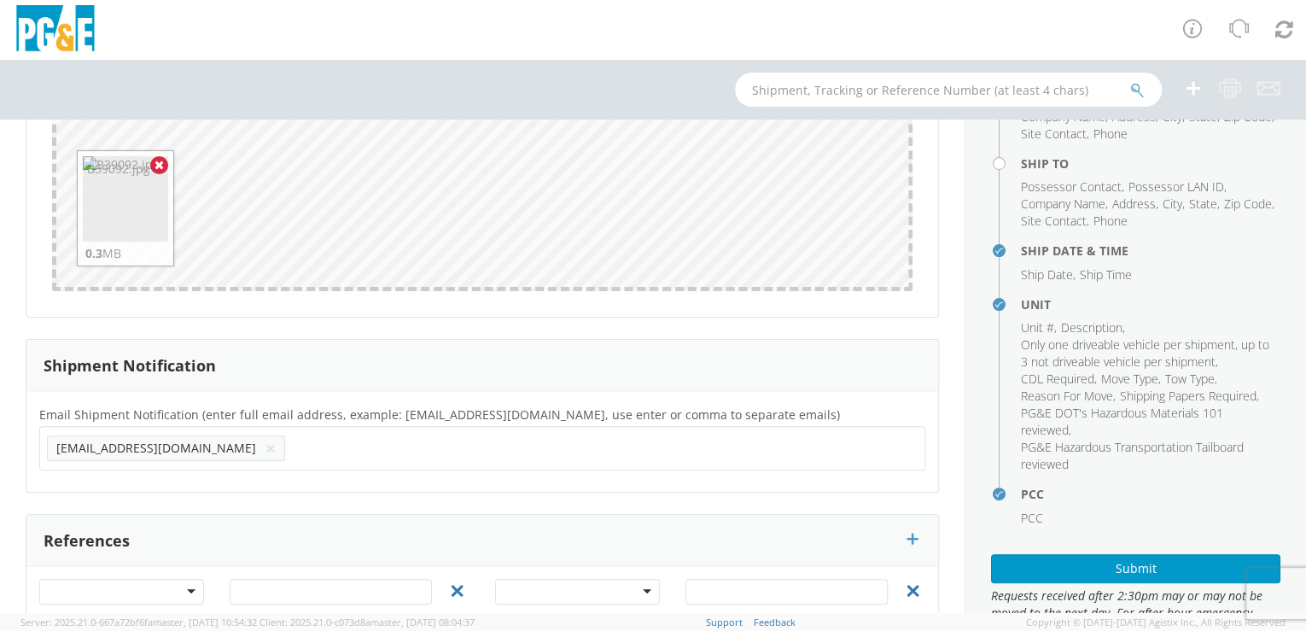
scroll to position [1581, 0]
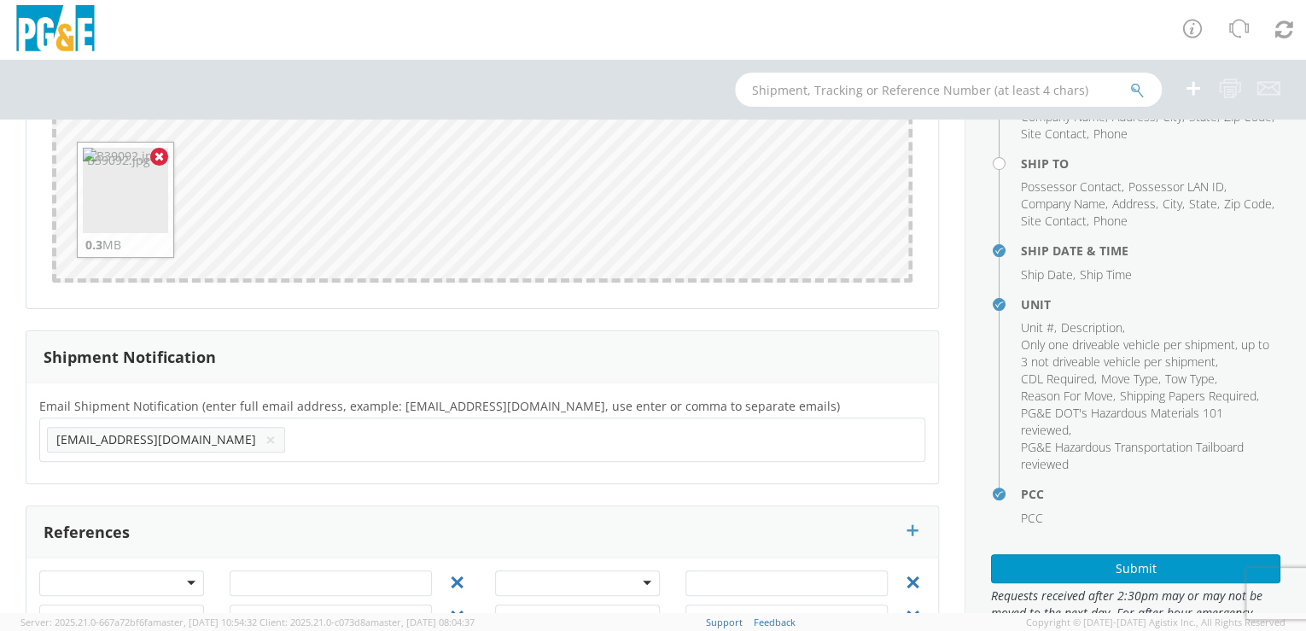
click at [292, 442] on input "text" at bounding box center [347, 439] width 110 height 25
paste input "ROCV"
type input "[EMAIL_ADDRESS][DOMAIN_NAME]"
drag, startPoint x: 222, startPoint y: 301, endPoint x: 152, endPoint y: 462, distance: 175.1
click at [150, 463] on div "Email Shipment Notification (enter full email address, example: [EMAIL_ADDRESS]…" at bounding box center [482, 432] width 912 height 75
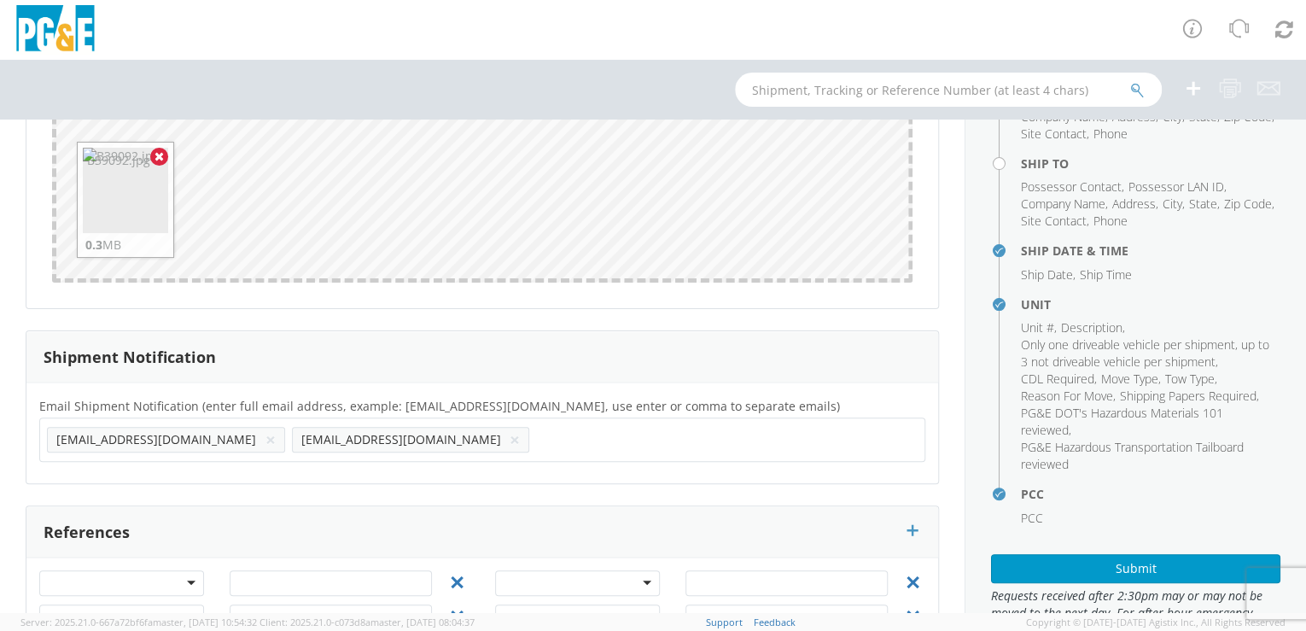
click at [536, 438] on input "text" at bounding box center [593, 439] width 114 height 25
paste input "C9CK"
type input "[EMAIL_ADDRESS][DOMAIN_NAME]"
click at [324, 469] on div "Email Shipment Notification (enter full email address, example: [EMAIL_ADDRESS]…" at bounding box center [482, 432] width 912 height 101
click at [781, 440] on input "text" at bounding box center [836, 439] width 111 height 25
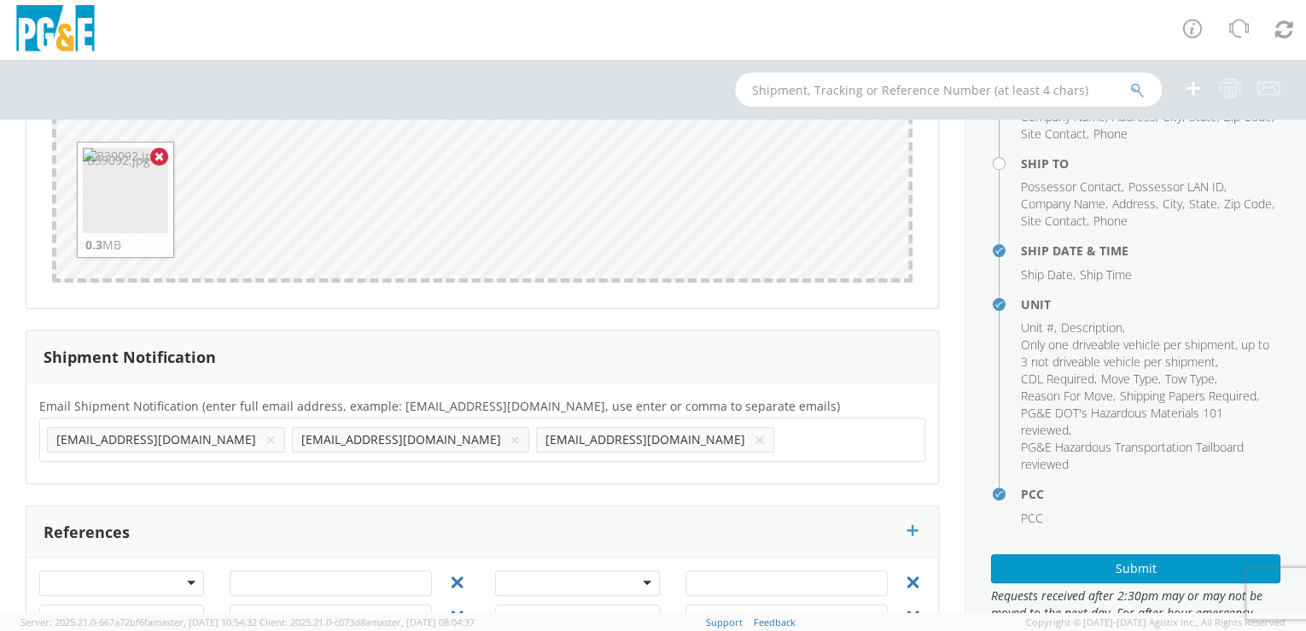
paste input "JPHU"
type input "[EMAIL_ADDRESS][DOMAIN_NAME]"
click at [365, 469] on div "Email Shipment Notification (enter full email address, example: [EMAIL_ADDRESS]…" at bounding box center [482, 432] width 912 height 101
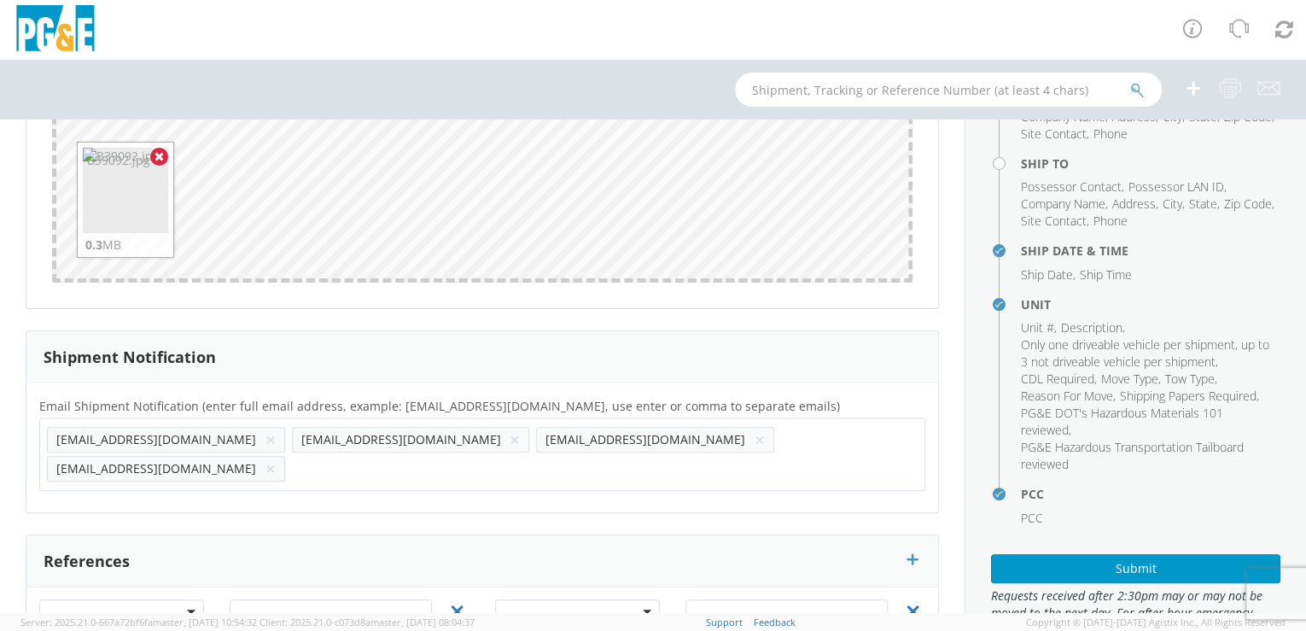
click at [402, 456] on input "text" at bounding box center [347, 468] width 110 height 25
paste input "[EMAIL_ADDRESS][DOMAIN_NAME]"
type input "[EMAIL_ADDRESS][DOMAIN_NAME]"
click at [609, 468] on div "Email Shipment Notification (enter full email address, example: [EMAIL_ADDRESS]…" at bounding box center [482, 447] width 912 height 130
drag, startPoint x: 752, startPoint y: 440, endPoint x: 743, endPoint y: 440, distance: 9.4
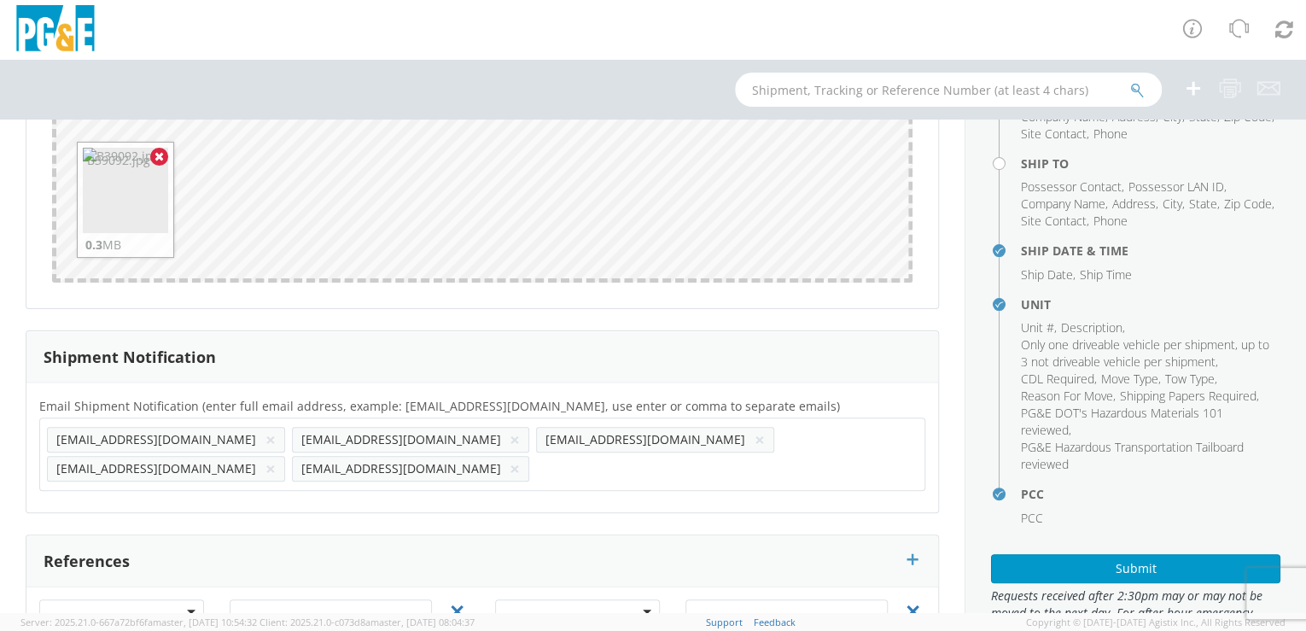
click at [646, 456] on input "text" at bounding box center [591, 468] width 110 height 25
paste input "[EMAIL_ADDRESS][DOMAIN_NAME]"
type input "[EMAIL_ADDRESS][DOMAIN_NAME]"
drag, startPoint x: 685, startPoint y: 466, endPoint x: 591, endPoint y: 459, distance: 93.3
click at [684, 466] on div "Email Shipment Notification (enter full email address, example: [EMAIL_ADDRESS]…" at bounding box center [482, 447] width 912 height 130
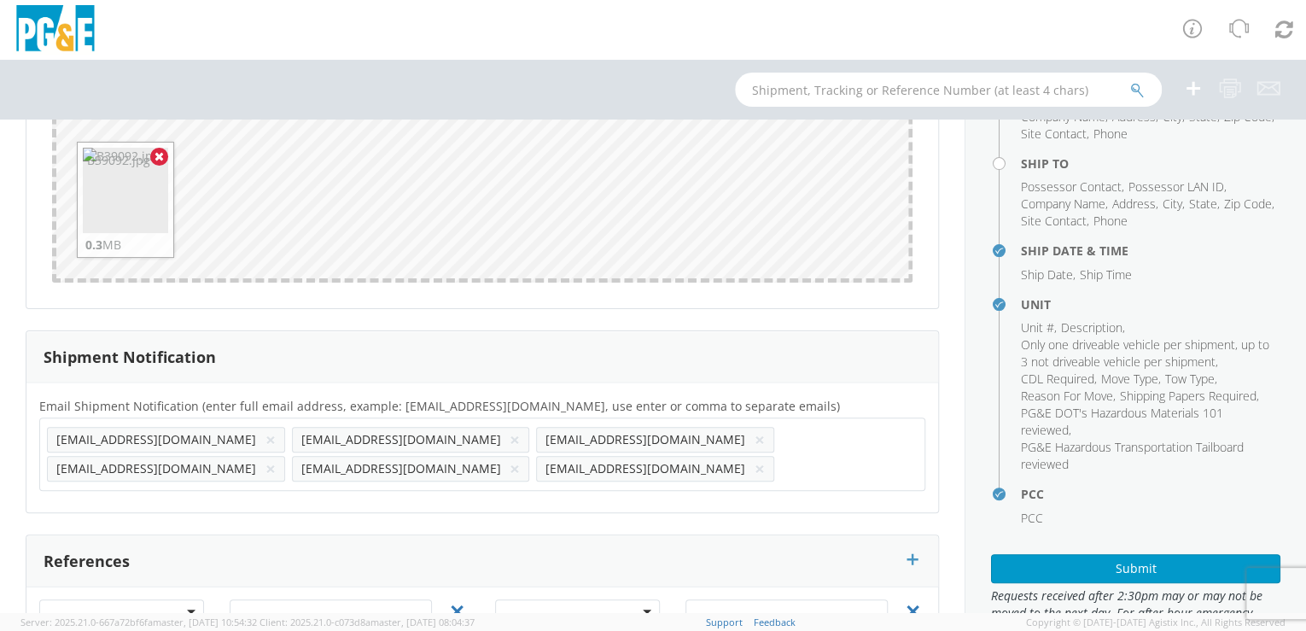
click at [888, 446] on ul "[EMAIL_ADDRESS][DOMAIN_NAME] × [EMAIL_ADDRESS][DOMAIN_NAME] × [EMAIL_ADDRESS][D…" at bounding box center [482, 454] width 871 height 58
paste input "[EMAIL_ADDRESS][DOMAIN_NAME]"
type input "[EMAIL_ADDRESS][DOMAIN_NAME]"
click at [89, 496] on div "Email Shipment Notification (enter full email address, example: [EMAIL_ADDRESS]…" at bounding box center [482, 447] width 912 height 130
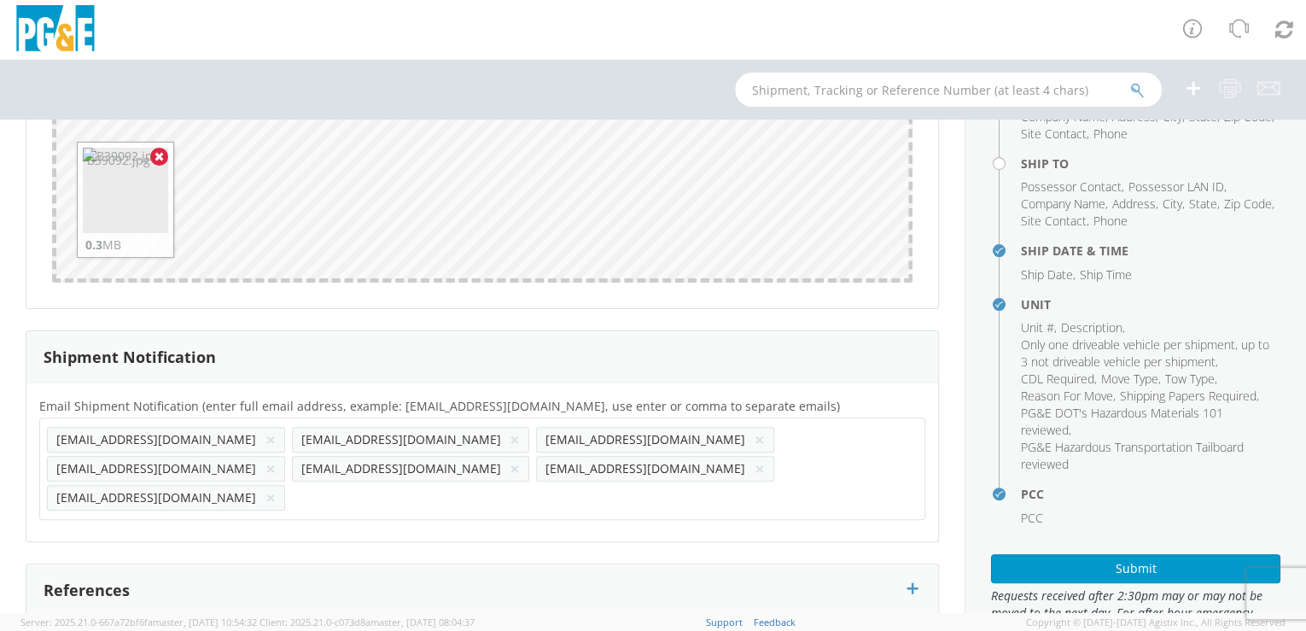
click at [292, 485] on input "text" at bounding box center [347, 497] width 110 height 25
paste input "[EMAIL_ADDRESS][DOMAIN_NAME]"
type input "[EMAIL_ADDRESS][DOMAIN_NAME]"
click at [209, 495] on div "Email Shipment Notification (enter full email address, example: [EMAIL_ADDRESS]…" at bounding box center [482, 461] width 912 height 159
click at [536, 485] on input "text" at bounding box center [591, 497] width 110 height 25
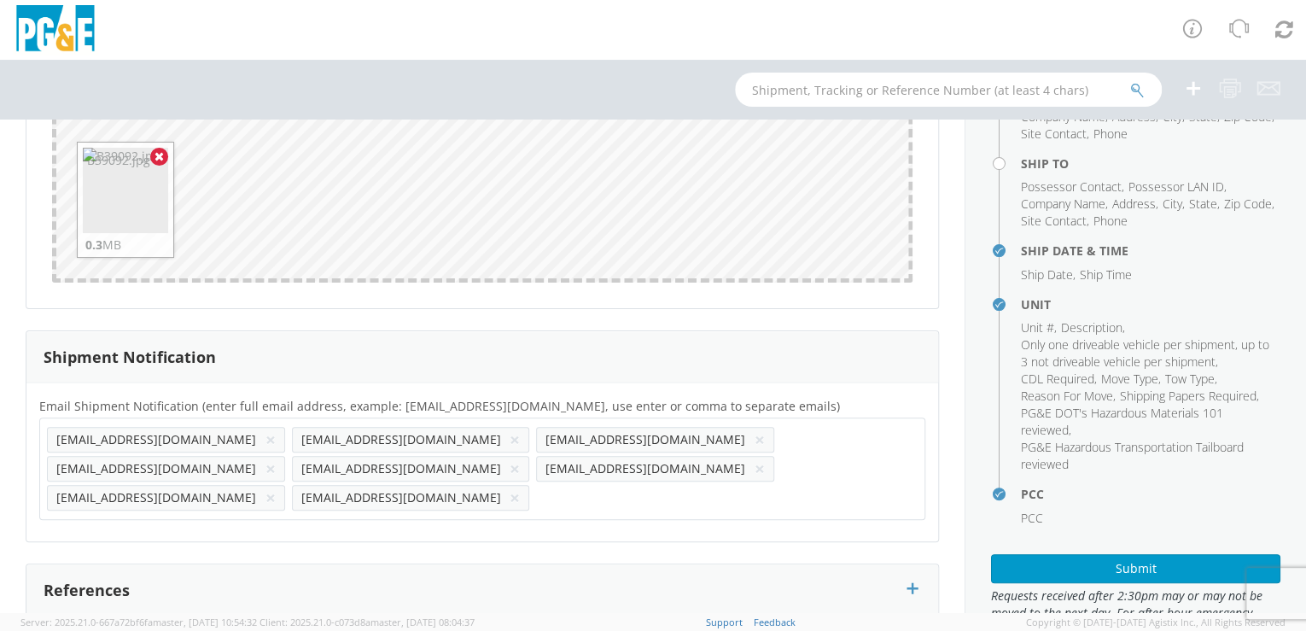
paste input "[EMAIL_ADDRESS][DOMAIN_NAME]"
type input "[EMAIL_ADDRESS][DOMAIN_NAME]"
click at [387, 496] on div "Email Shipment Notification (enter full email address, example: [EMAIL_ADDRESS]…" at bounding box center [482, 461] width 912 height 159
paste input "[EMAIL_ADDRESS][DOMAIN_NAME]"
type input "[EMAIL_ADDRESS][DOMAIN_NAME]"
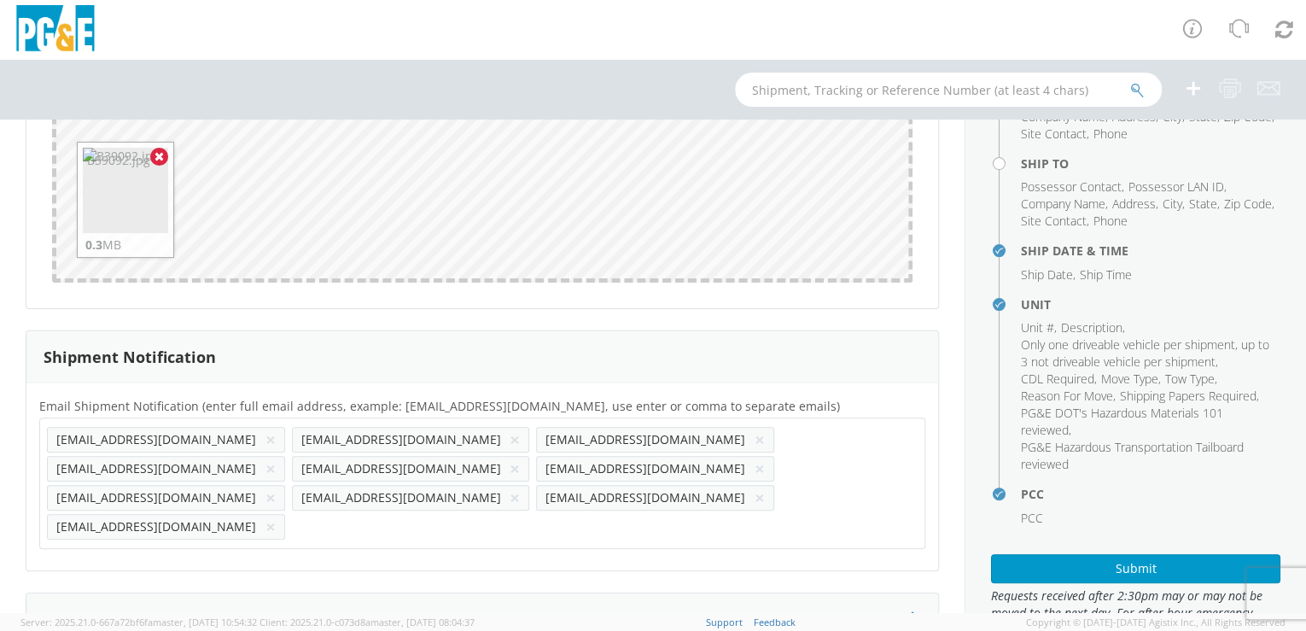
click at [506, 498] on div "Email Shipment Notification (enter full email address, example: [EMAIL_ADDRESS]…" at bounding box center [482, 476] width 912 height 188
click at [402, 514] on input "text" at bounding box center [347, 526] width 110 height 25
paste input "[EMAIL_ADDRESS][DOMAIN_NAME]"
type input "[EMAIL_ADDRESS][DOMAIN_NAME]"
click at [579, 492] on div "Email Shipment Notification (enter full email address, example: [EMAIL_ADDRESS]…" at bounding box center [482, 476] width 912 height 162
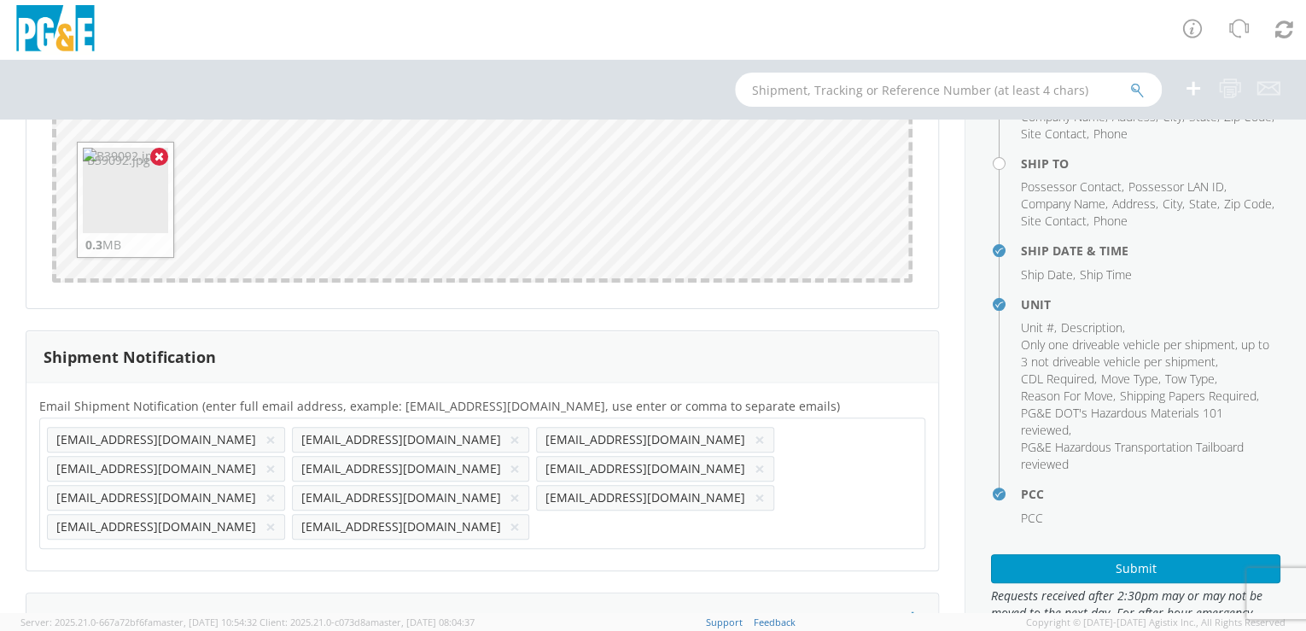
click at [646, 514] on input "text" at bounding box center [591, 526] width 110 height 25
paste input "[EMAIL_ADDRESS][DOMAIN_NAME]"
type input "[EMAIL_ADDRESS][DOMAIN_NAME]"
click at [768, 495] on div "Email Shipment Notification (enter full email address, example: [EMAIL_ADDRESS]…" at bounding box center [482, 476] width 912 height 188
click at [781, 514] on input "text" at bounding box center [836, 526] width 110 height 25
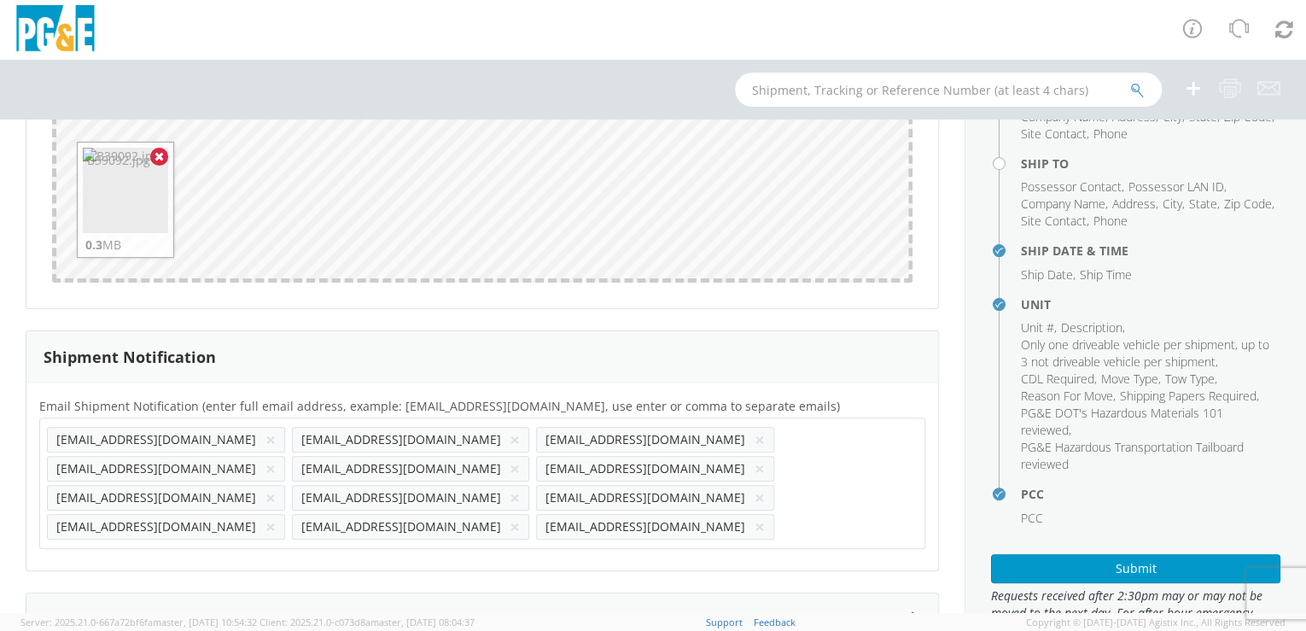
click at [781, 514] on input "text" at bounding box center [836, 526] width 110 height 25
paste input "[EMAIL_ADDRESS][DOMAIN_NAME]"
type input "[EMAIL_ADDRESS][DOMAIN_NAME]"
click at [116, 523] on div "Email Shipment Notification (enter full email address, example: [EMAIL_ADDRESS]…" at bounding box center [482, 476] width 912 height 188
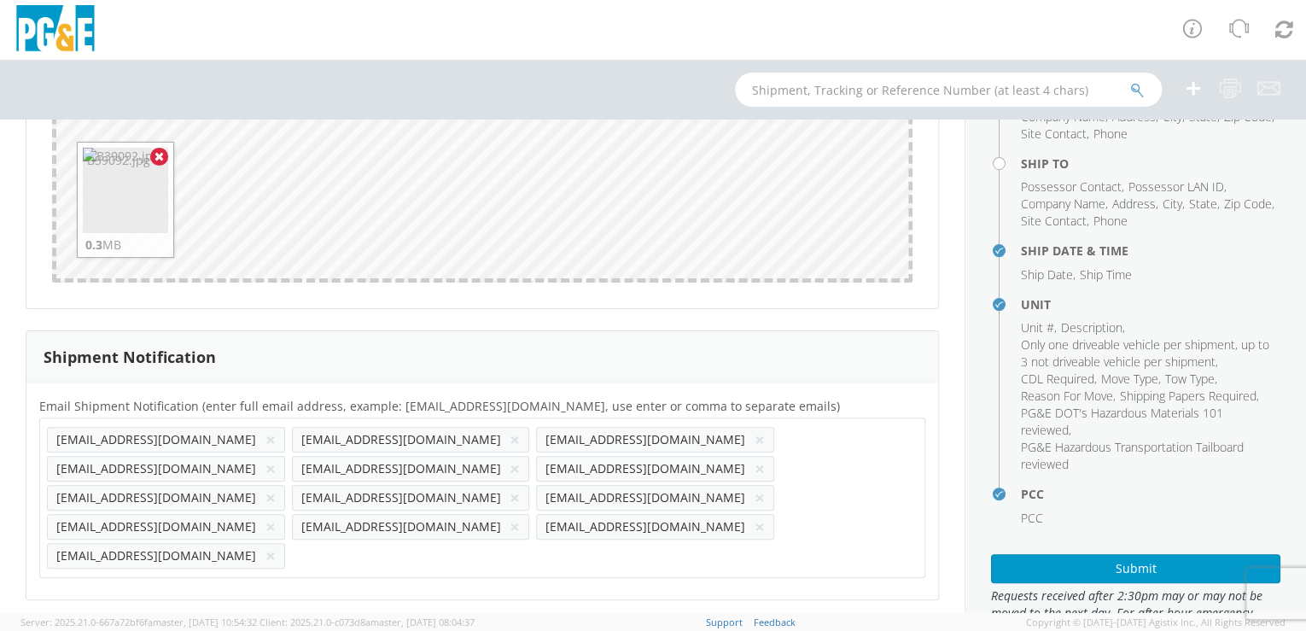
click at [292, 543] on input "text" at bounding box center [347, 555] width 110 height 25
paste input "[EMAIL_ADDRESS][DOMAIN_NAME]"
type input "[EMAIL_ADDRESS][DOMAIN_NAME]"
click at [254, 526] on div "Email Shipment Notification (enter full email address, example: [EMAIL_ADDRESS]…" at bounding box center [482, 490] width 912 height 217
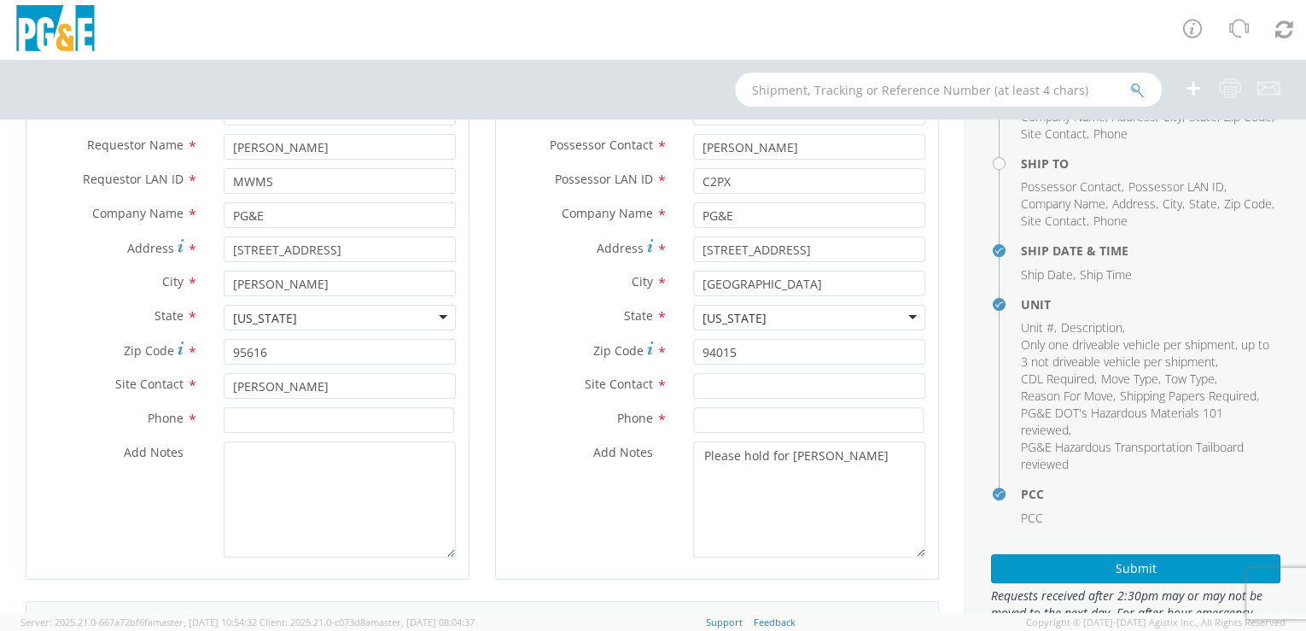
scroll to position [166, 0]
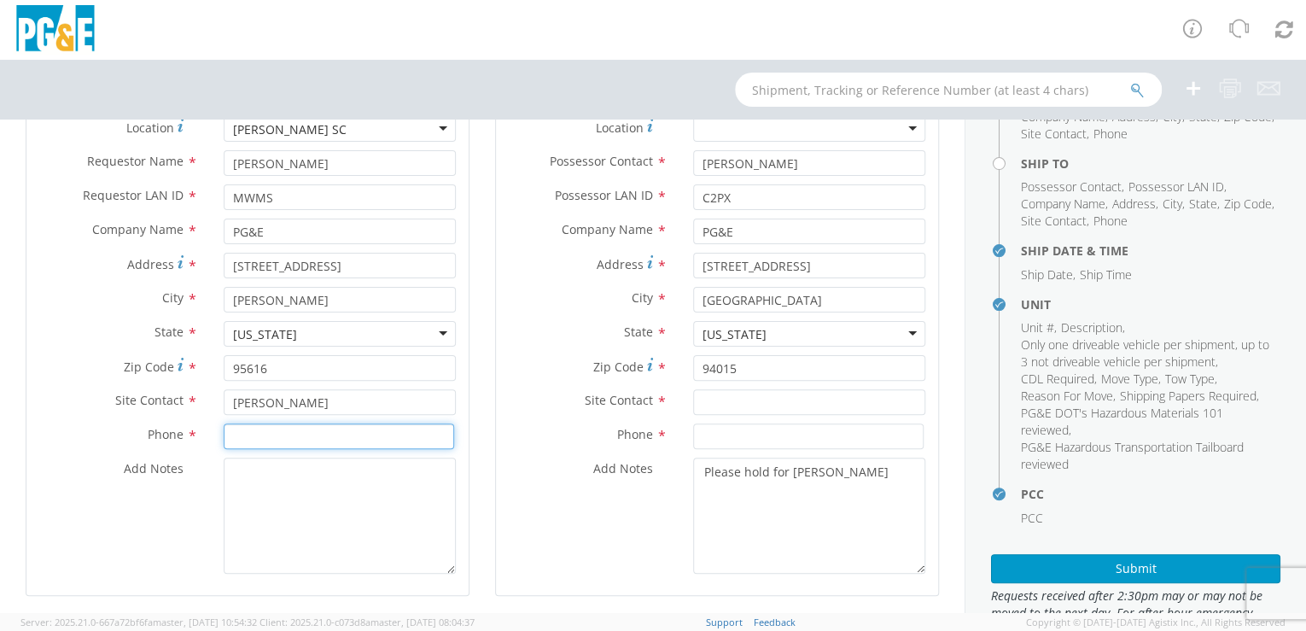
click at [239, 436] on input at bounding box center [339, 436] width 230 height 26
paste input "[PHONE_NUMBER]"
type input "[PHONE_NUMBER]"
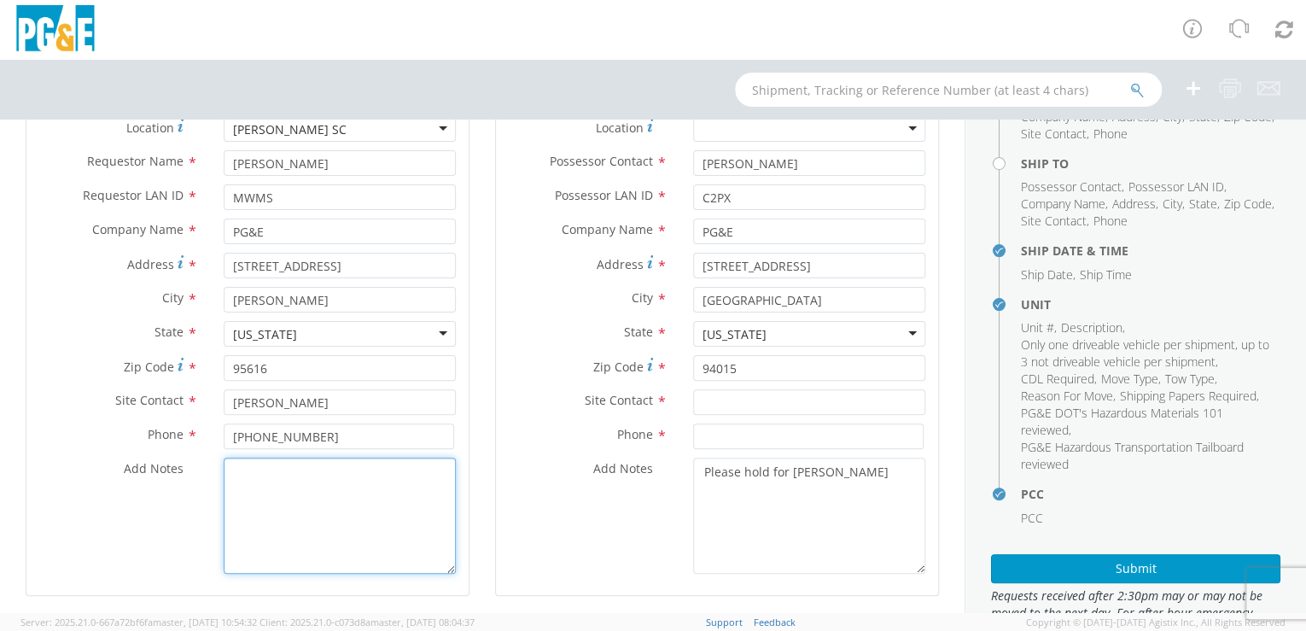
click at [285, 530] on textarea "Add Notes *" at bounding box center [340, 515] width 232 height 116
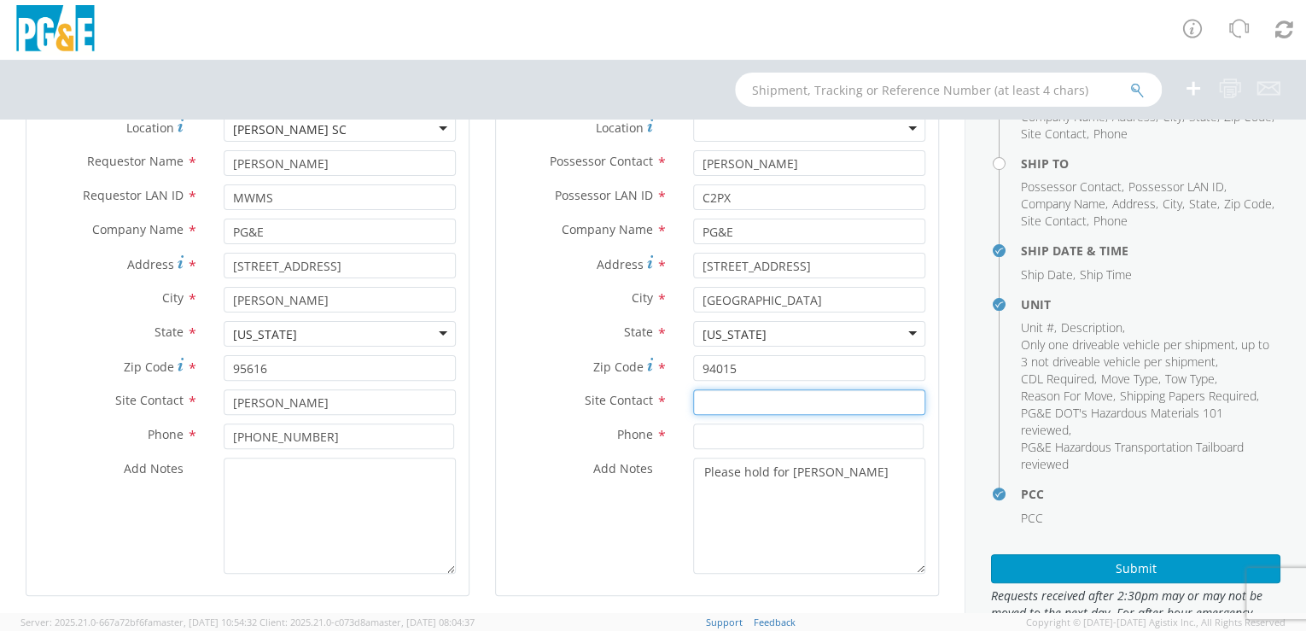
click at [714, 403] on input "text" at bounding box center [809, 402] width 232 height 26
paste input "[PERSON_NAME]"
type input "[PERSON_NAME]"
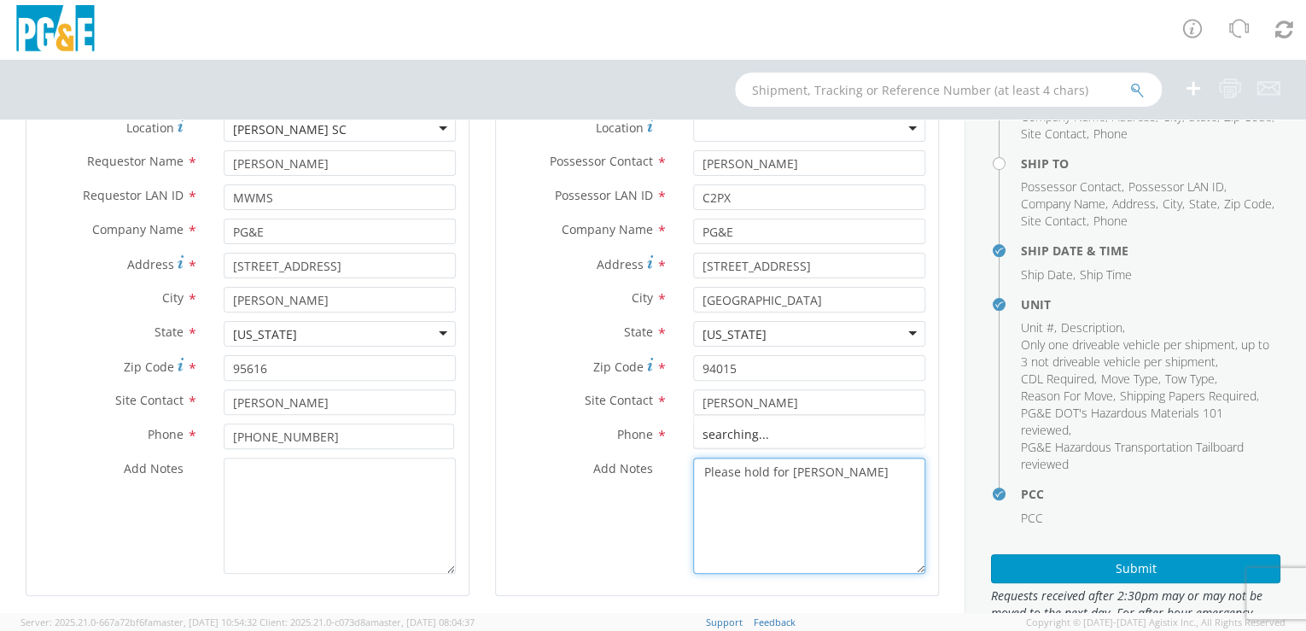
drag, startPoint x: 758, startPoint y: 496, endPoint x: 640, endPoint y: 489, distance: 118.0
click at [759, 496] on textarea "Please hold for [PERSON_NAME]" at bounding box center [809, 515] width 232 height 116
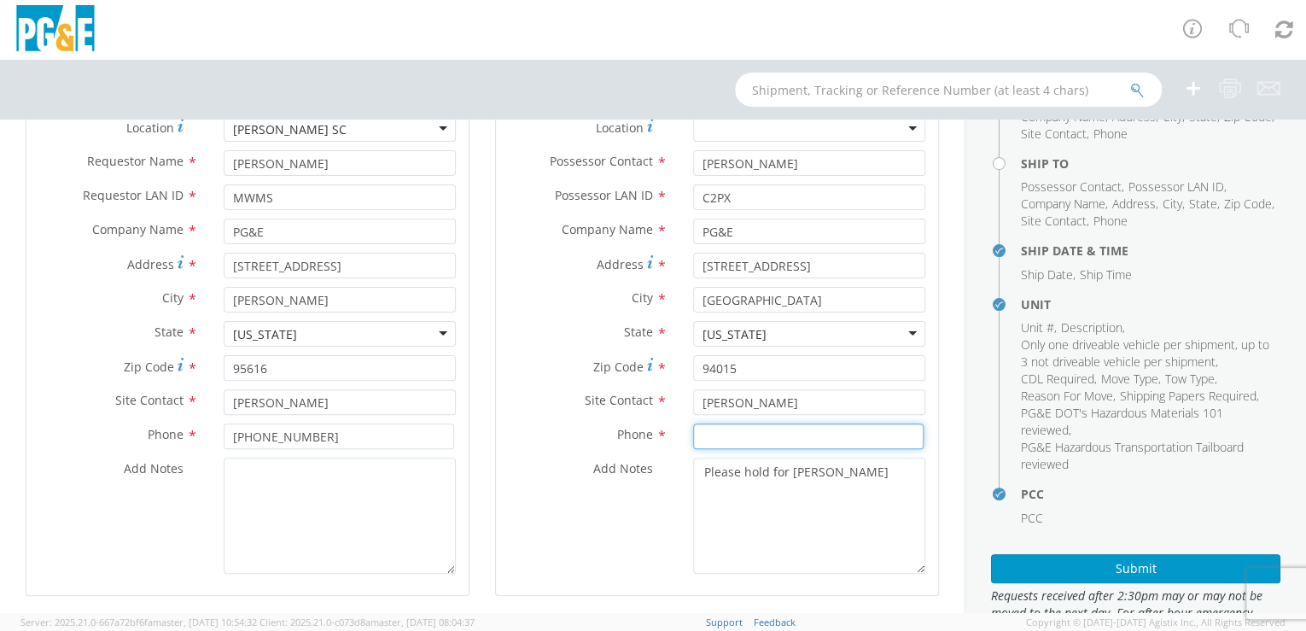
click at [703, 437] on input at bounding box center [808, 436] width 230 height 26
paste input "[PHONE_NUMBER]"
type input "[PHONE_NUMBER]"
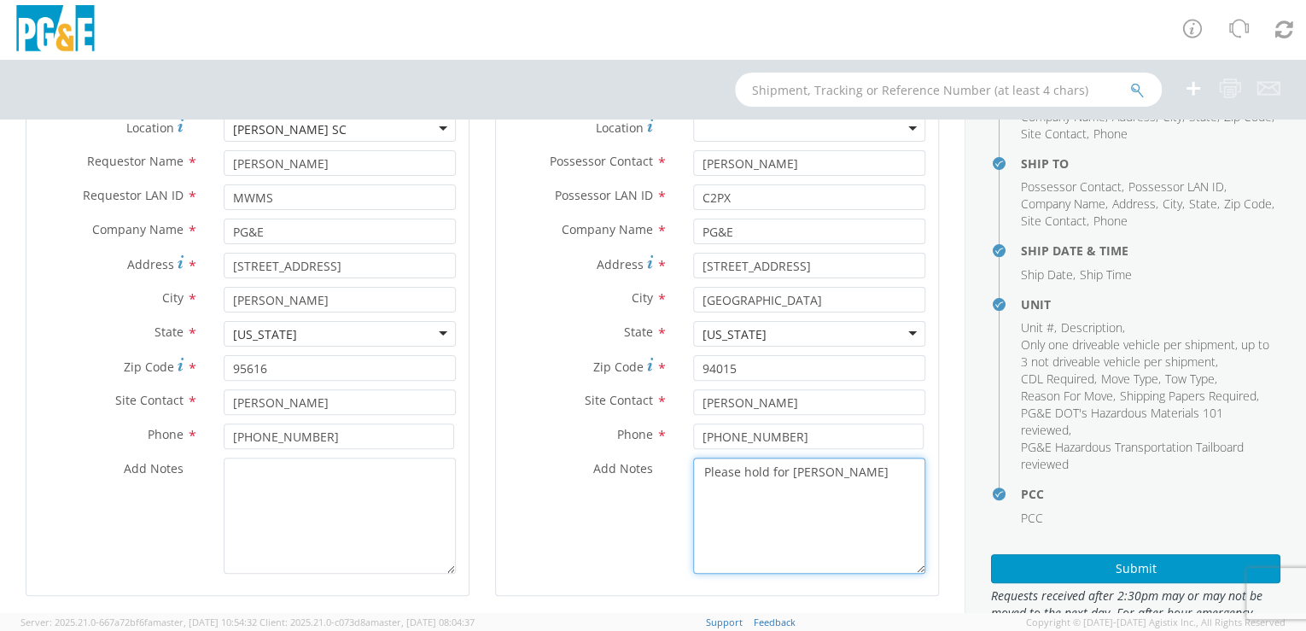
click at [748, 524] on textarea "Please hold for [PERSON_NAME]" at bounding box center [809, 515] width 232 height 116
click at [807, 533] on textarea "Please hold for [PERSON_NAME]" at bounding box center [809, 515] width 232 height 116
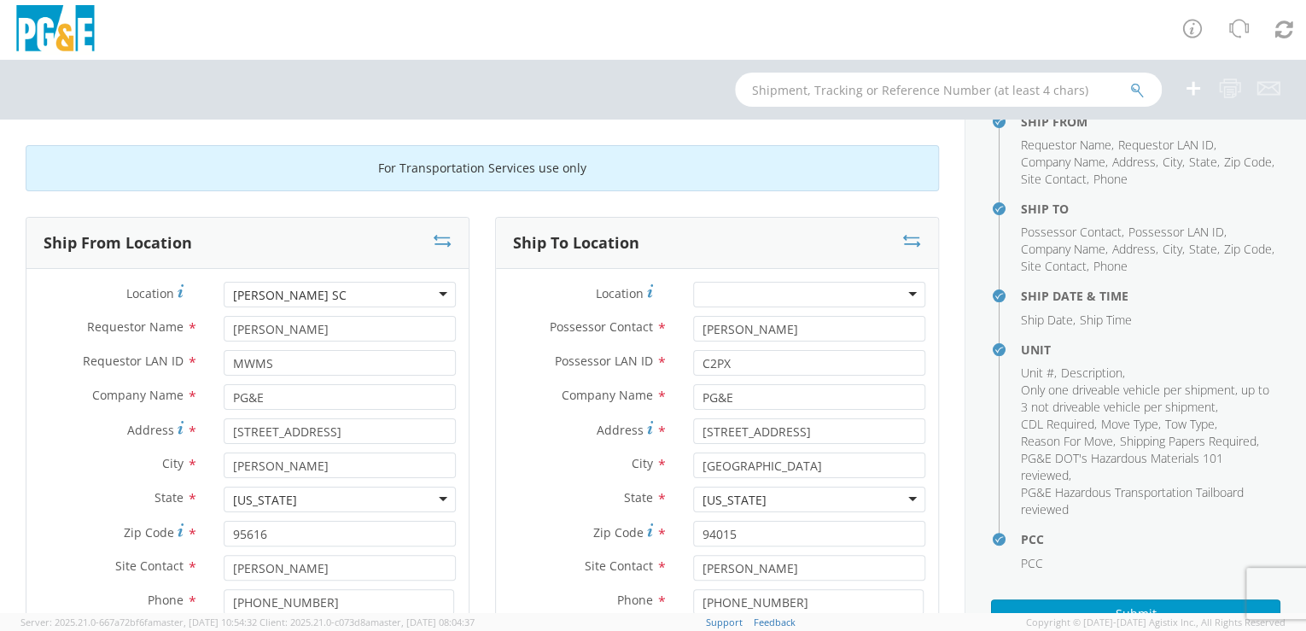
scroll to position [184, 0]
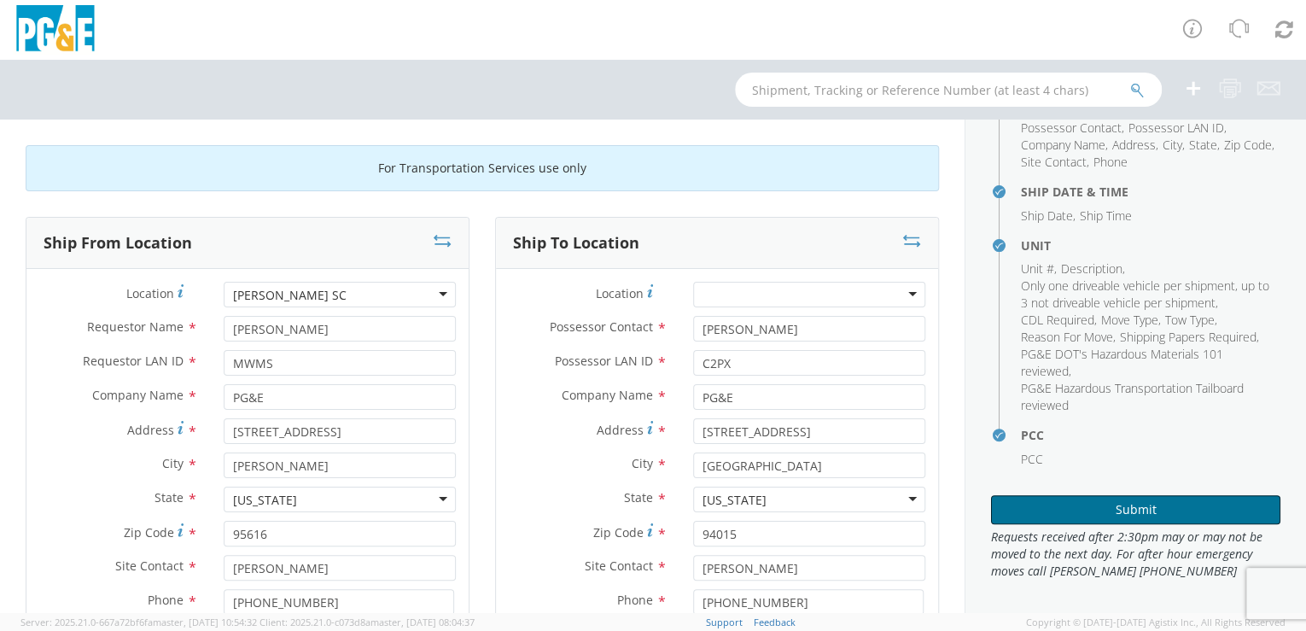
click at [1137, 499] on button "Submit" at bounding box center [1135, 509] width 289 height 29
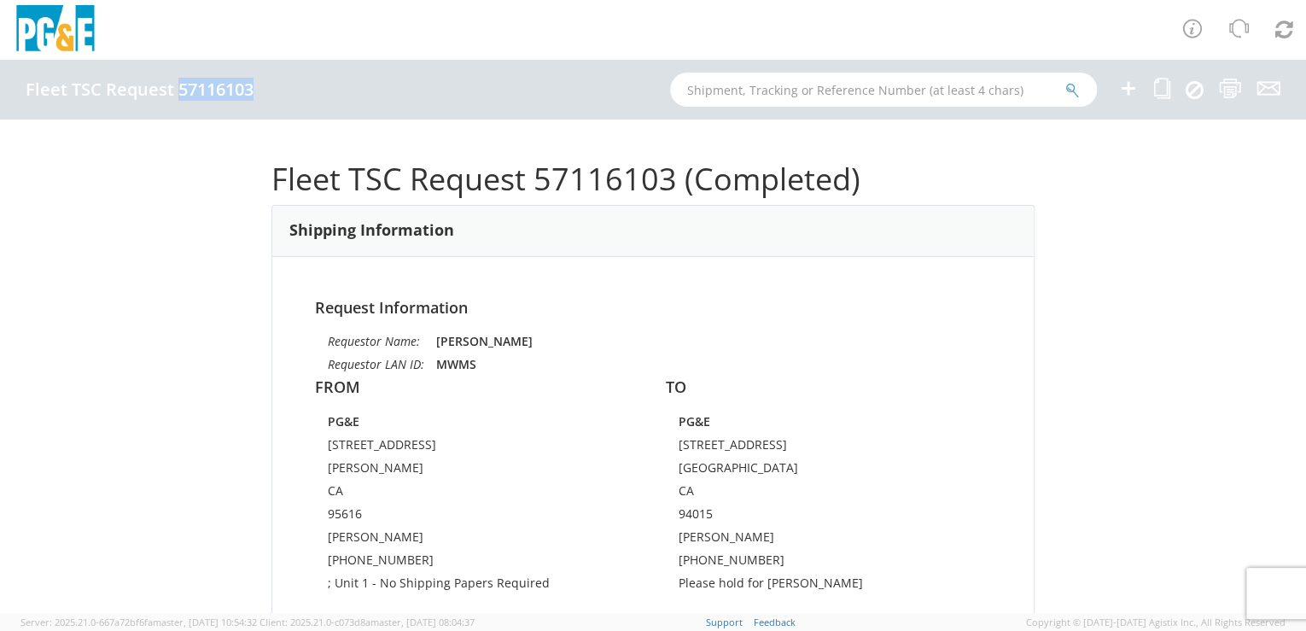
drag, startPoint x: 178, startPoint y: 88, endPoint x: 253, endPoint y: 90, distance: 75.1
click at [253, 90] on h4 "Fleet TSC Request 57116103" at bounding box center [140, 89] width 228 height 19
drag, startPoint x: 253, startPoint y: 90, endPoint x: 231, endPoint y: 89, distance: 21.4
copy h4 "57116103"
